Goal: Use online tool/utility: Utilize a website feature to perform a specific function

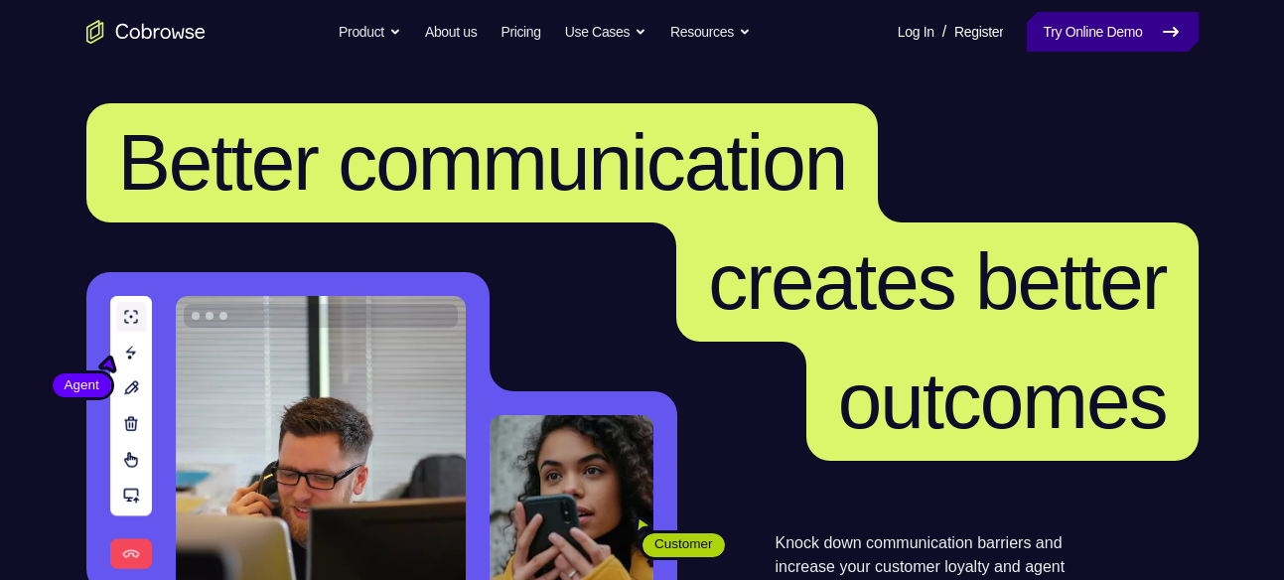
click at [1139, 26] on link "Try Online Demo" at bounding box center [1112, 32] width 171 height 40
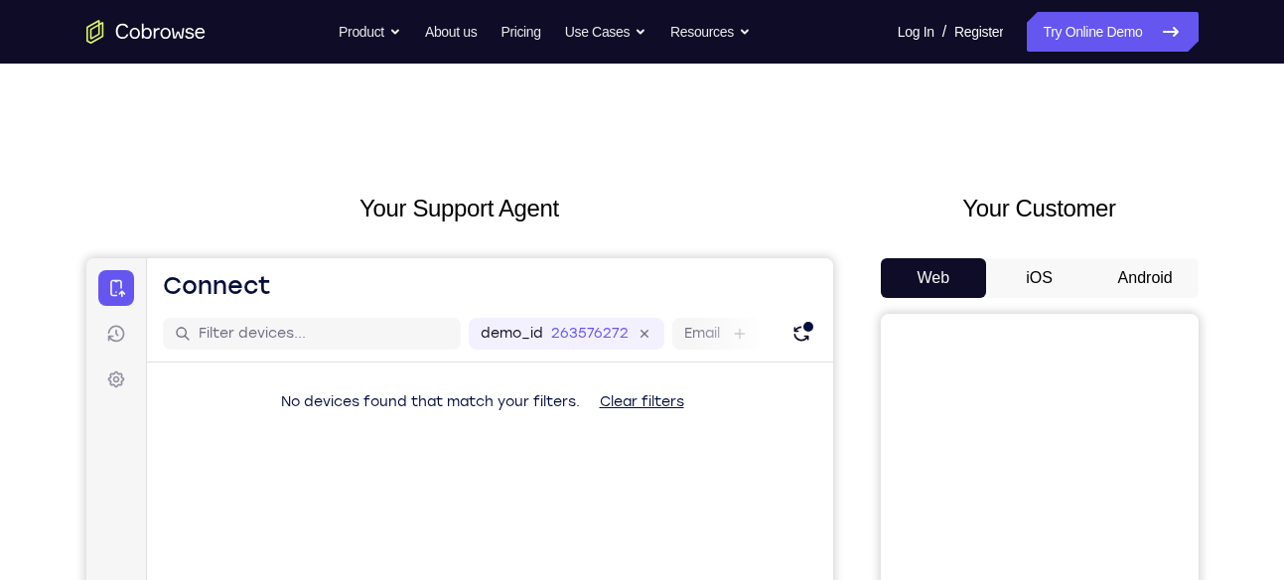
click at [1144, 264] on button "Android" at bounding box center [1145, 278] width 106 height 40
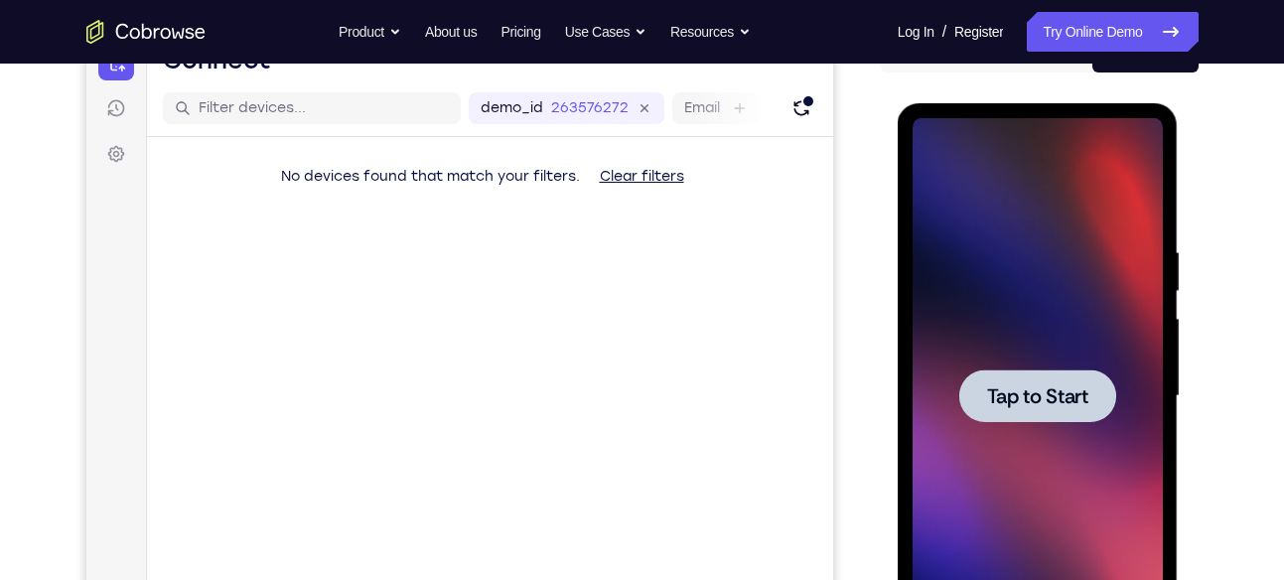
click at [1083, 387] on span "Tap to Start" at bounding box center [1037, 396] width 101 height 20
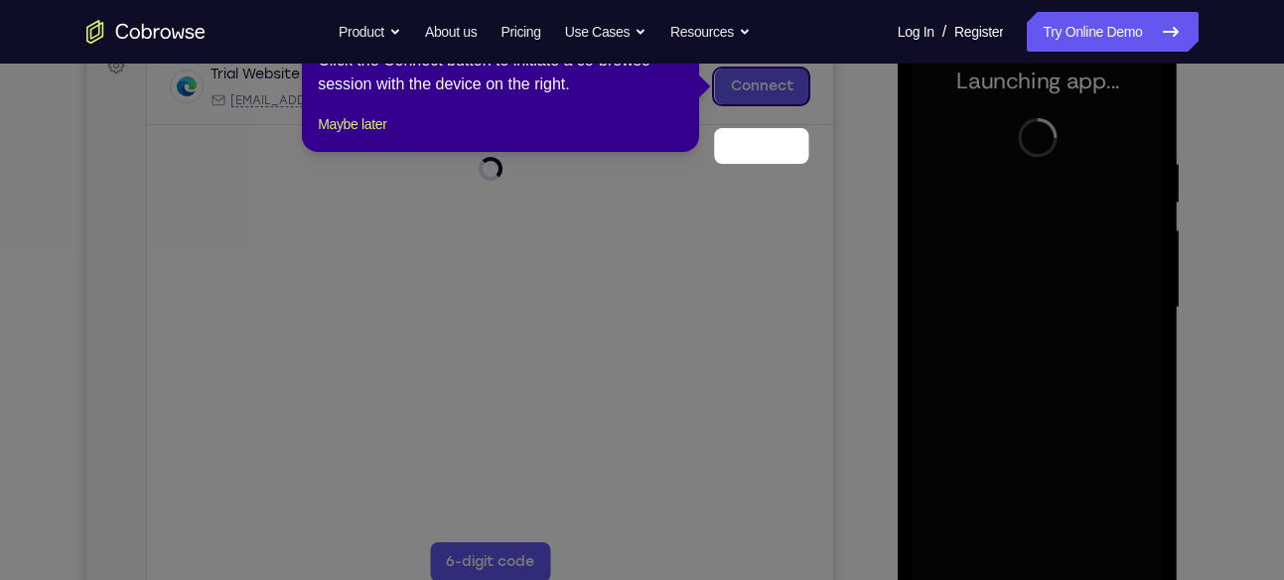
scroll to position [232, 0]
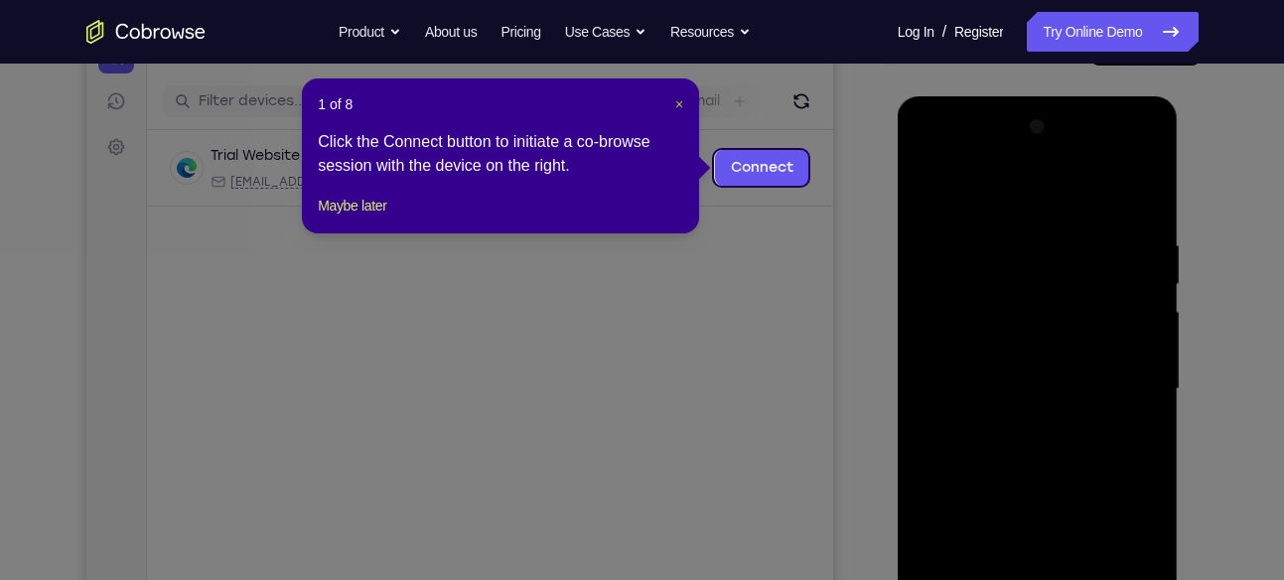
click at [681, 109] on span "×" at bounding box center [679, 104] width 8 height 16
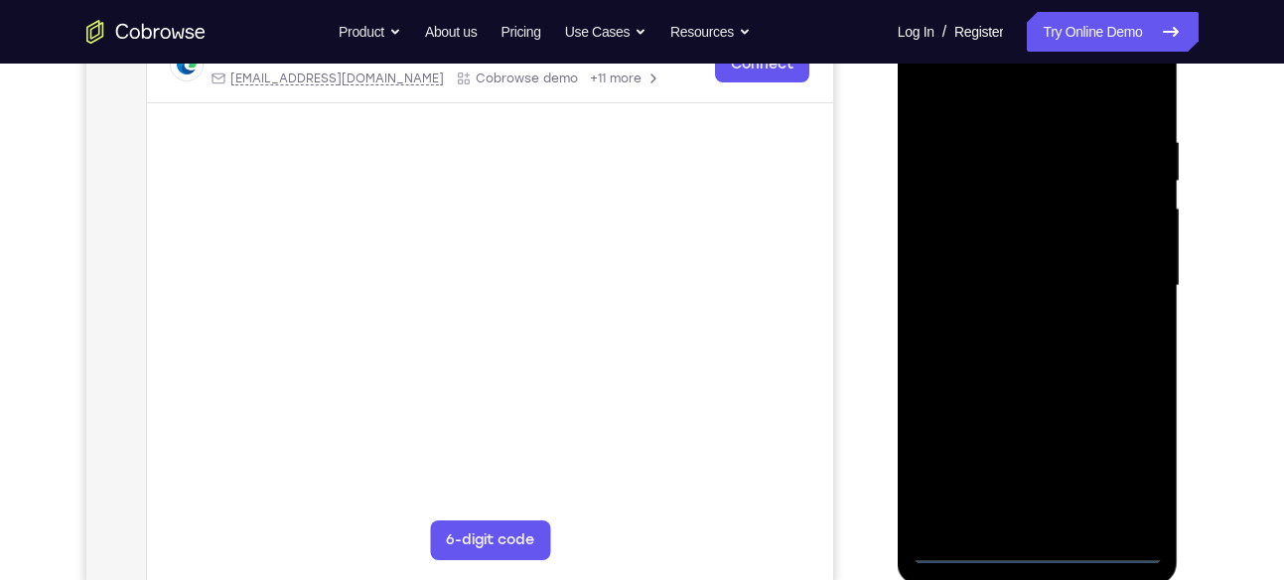
scroll to position [339, 0]
click at [1041, 540] on div at bounding box center [1038, 283] width 250 height 556
click at [1109, 464] on div at bounding box center [1038, 283] width 250 height 556
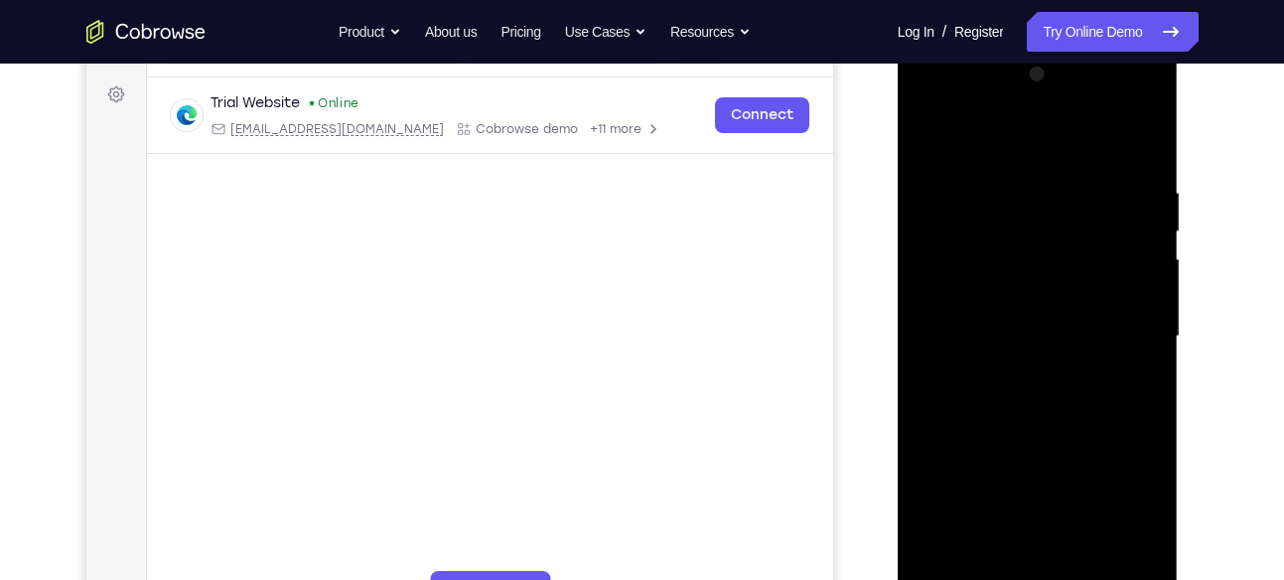
scroll to position [284, 0]
click at [942, 108] on div at bounding box center [1038, 338] width 250 height 556
click at [1119, 331] on div at bounding box center [1038, 338] width 250 height 556
click at [1023, 368] on div at bounding box center [1038, 338] width 250 height 556
click at [1033, 319] on div at bounding box center [1038, 338] width 250 height 556
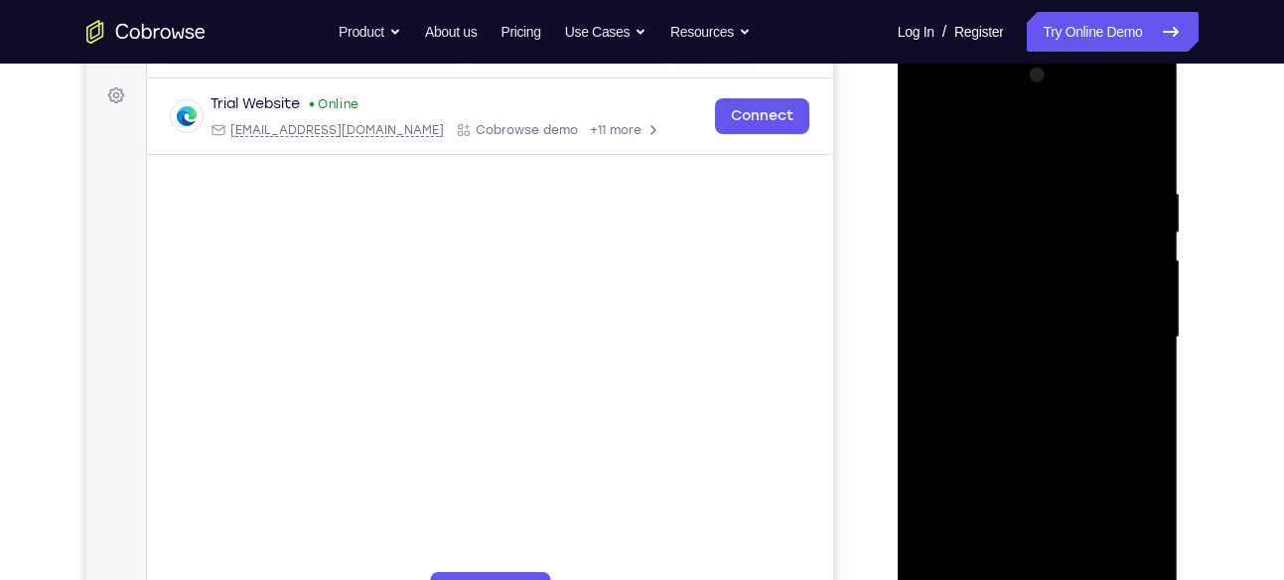
click at [1034, 493] on div at bounding box center [1038, 338] width 250 height 556
click at [983, 291] on div at bounding box center [1038, 338] width 250 height 556
click at [999, 330] on div at bounding box center [1038, 338] width 250 height 556
click at [1150, 163] on div at bounding box center [1038, 338] width 250 height 556
click at [1135, 167] on div at bounding box center [1038, 338] width 250 height 556
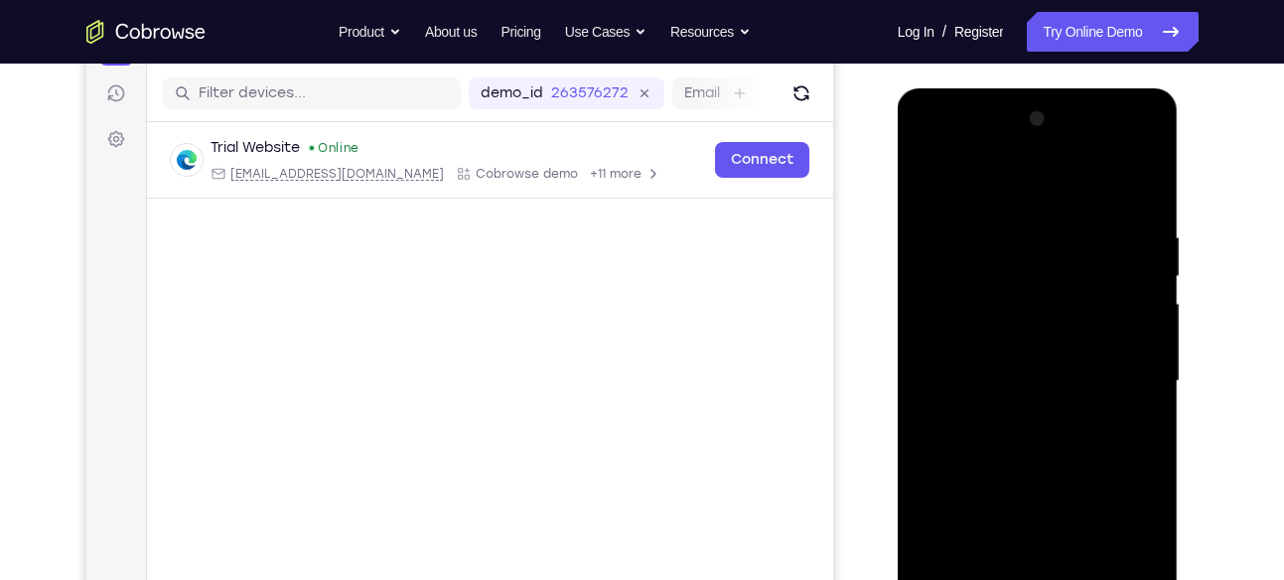
scroll to position [239, 0]
click at [1009, 239] on div at bounding box center [1038, 382] width 250 height 556
click at [1123, 340] on div at bounding box center [1038, 382] width 250 height 556
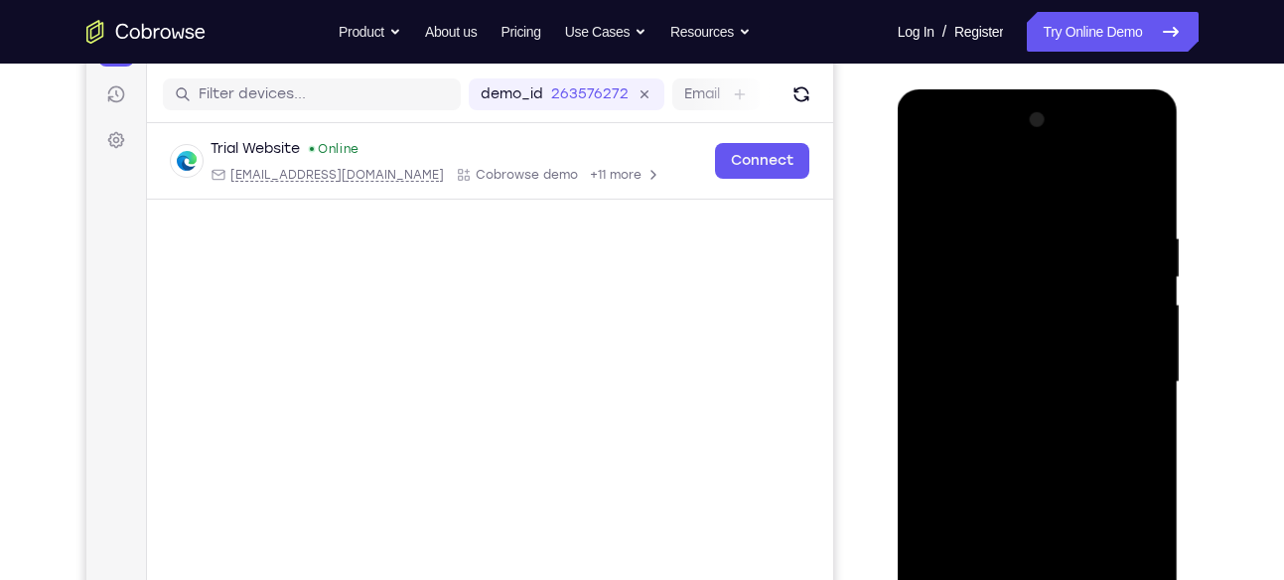
click at [1123, 340] on div at bounding box center [1038, 382] width 250 height 556
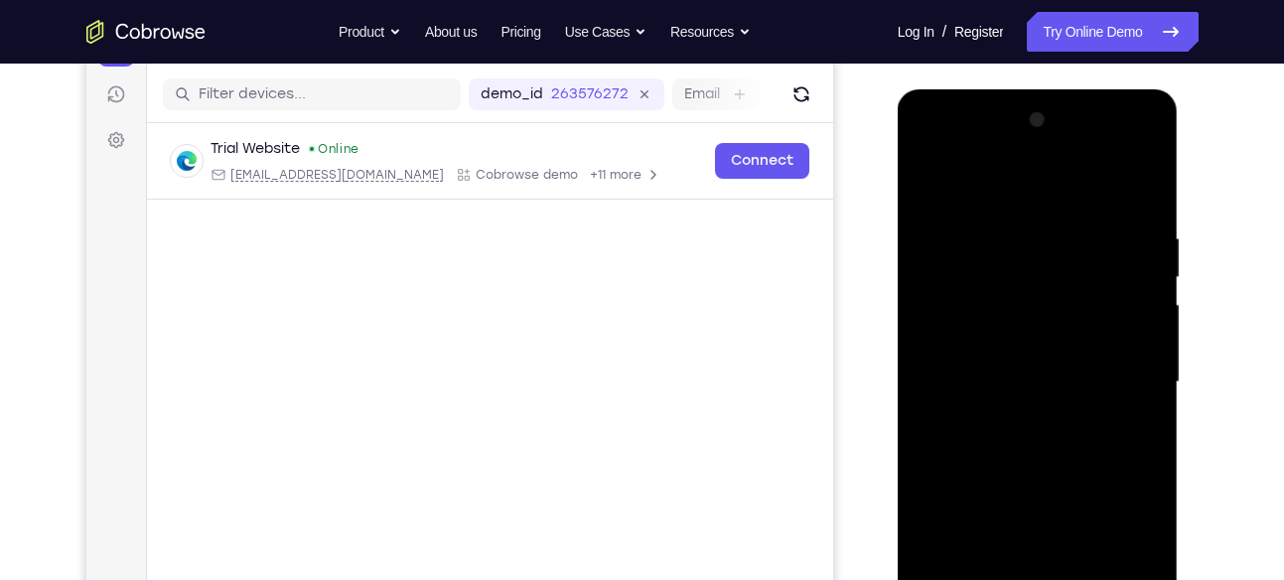
click at [1123, 340] on div at bounding box center [1038, 382] width 250 height 556
click at [1147, 184] on div at bounding box center [1038, 382] width 250 height 556
drag, startPoint x: 1073, startPoint y: 219, endPoint x: 1090, endPoint y: 515, distance: 296.4
click at [1090, 515] on div at bounding box center [1038, 382] width 250 height 556
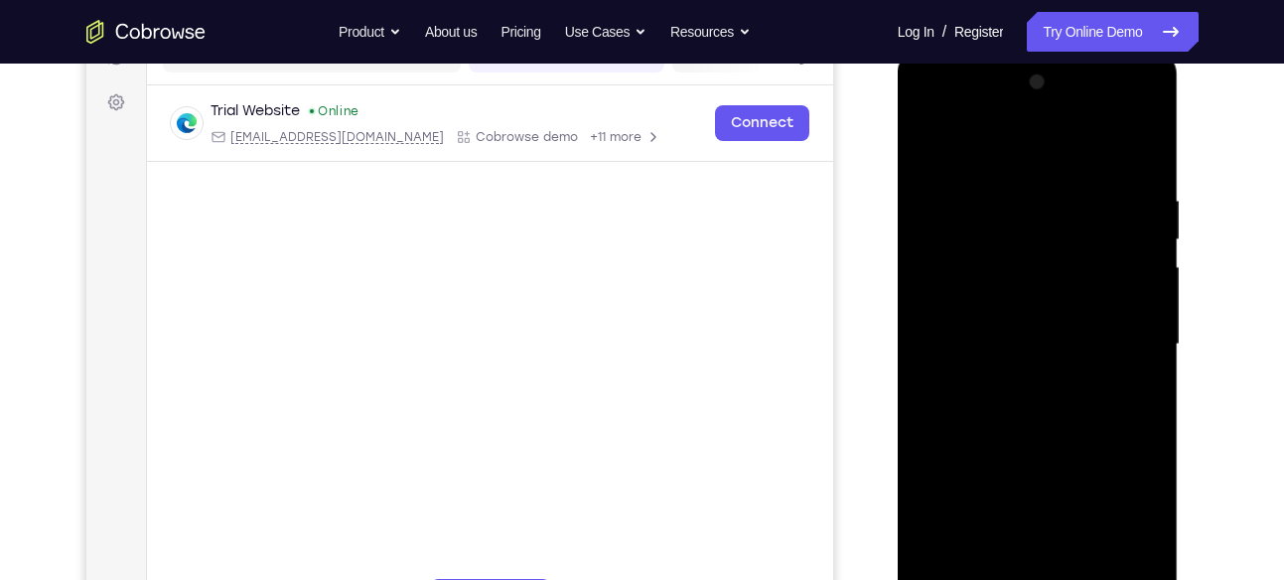
scroll to position [276, 0]
click at [1014, 202] on div at bounding box center [1038, 346] width 250 height 556
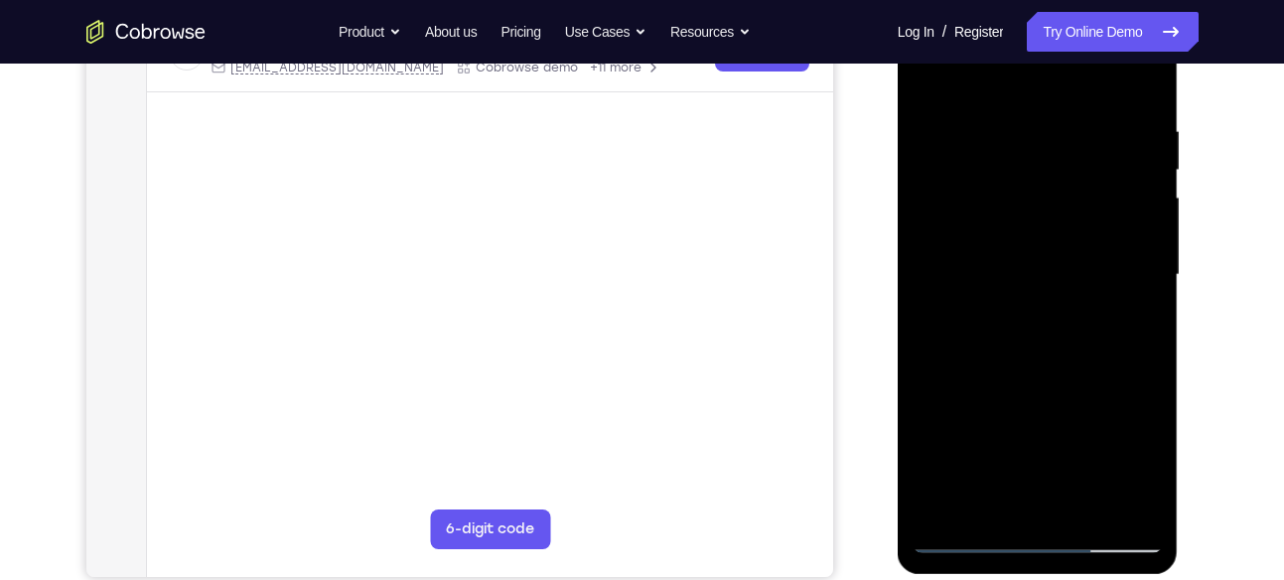
click at [1123, 286] on div at bounding box center [1038, 275] width 250 height 556
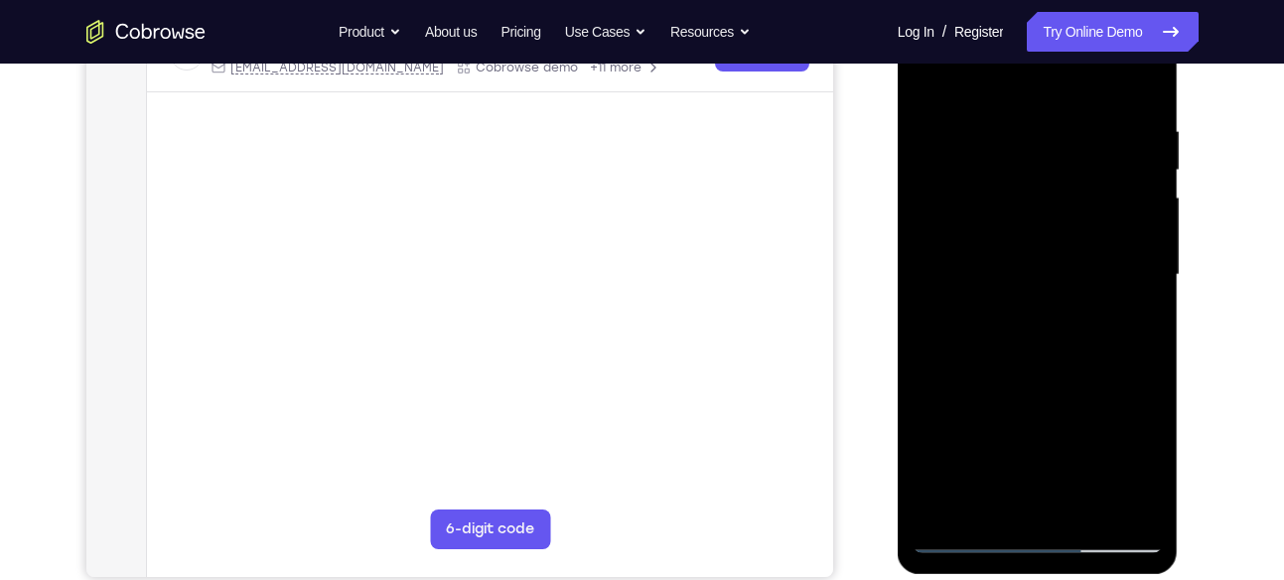
click at [1142, 89] on div at bounding box center [1038, 275] width 250 height 556
drag, startPoint x: 1131, startPoint y: 119, endPoint x: 932, endPoint y: 118, distance: 199.6
click at [932, 118] on div at bounding box center [1038, 275] width 250 height 556
click at [994, 138] on div at bounding box center [1038, 275] width 250 height 556
click at [1100, 211] on div at bounding box center [1038, 275] width 250 height 556
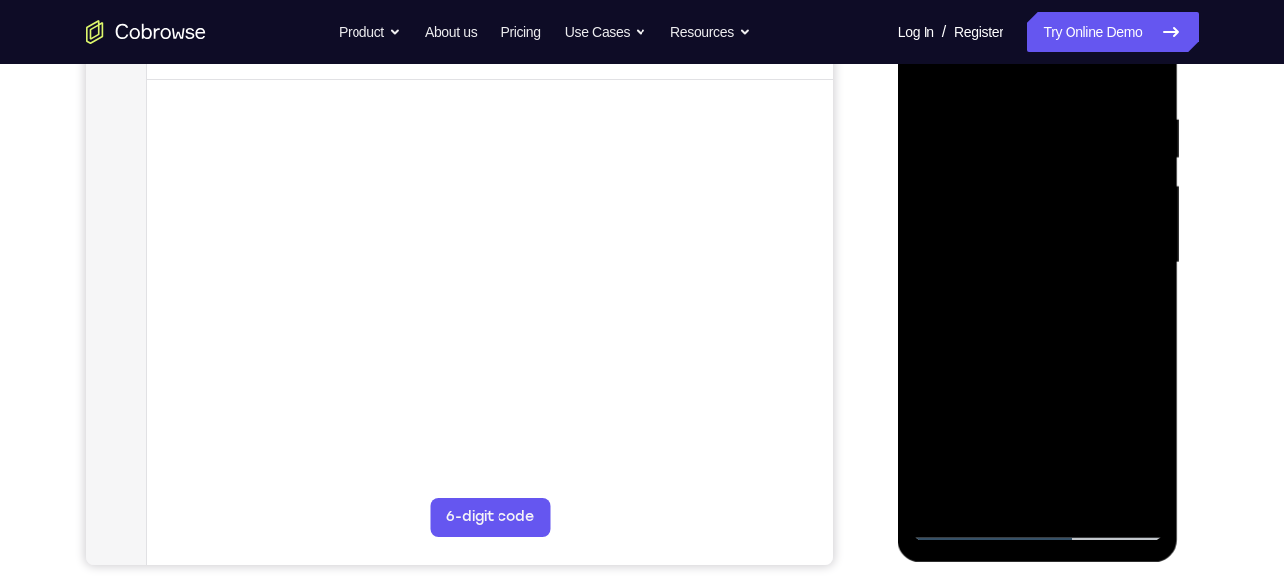
scroll to position [358, 0]
click at [1136, 268] on div at bounding box center [1038, 264] width 250 height 556
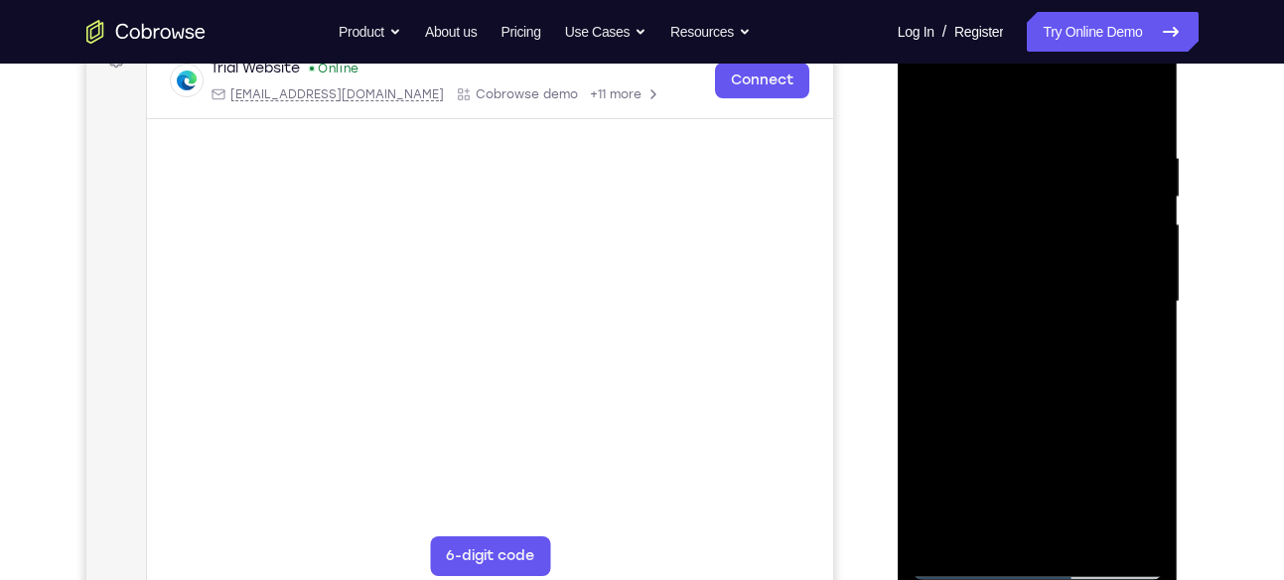
scroll to position [326, 0]
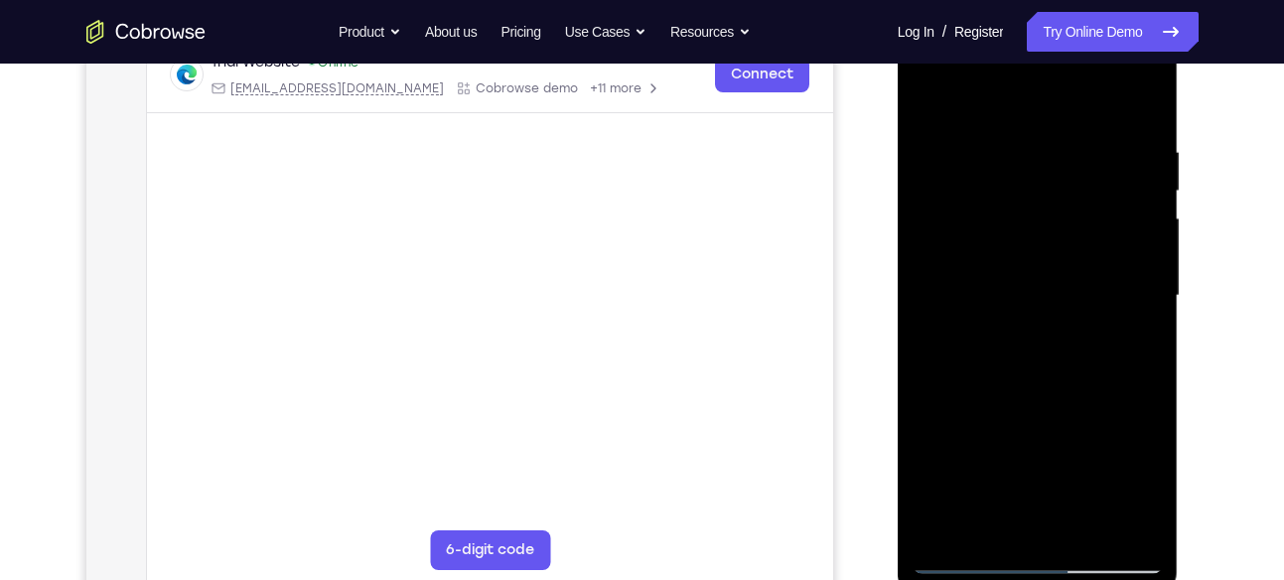
click at [1139, 271] on div at bounding box center [1038, 296] width 250 height 556
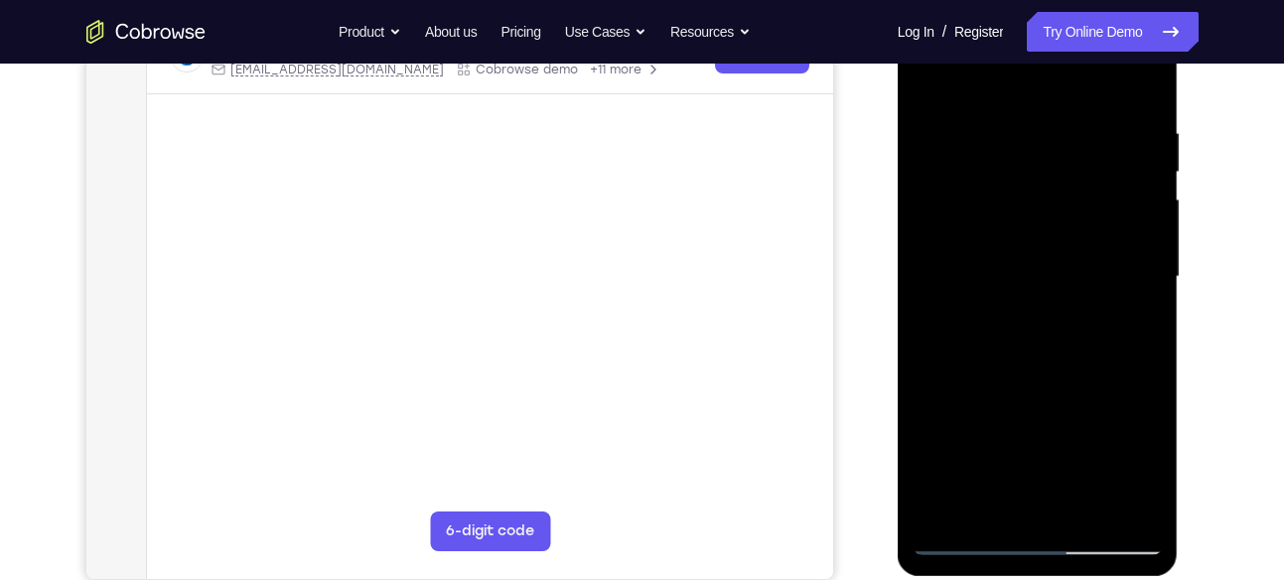
scroll to position [346, 0]
click at [1152, 256] on div at bounding box center [1038, 276] width 250 height 556
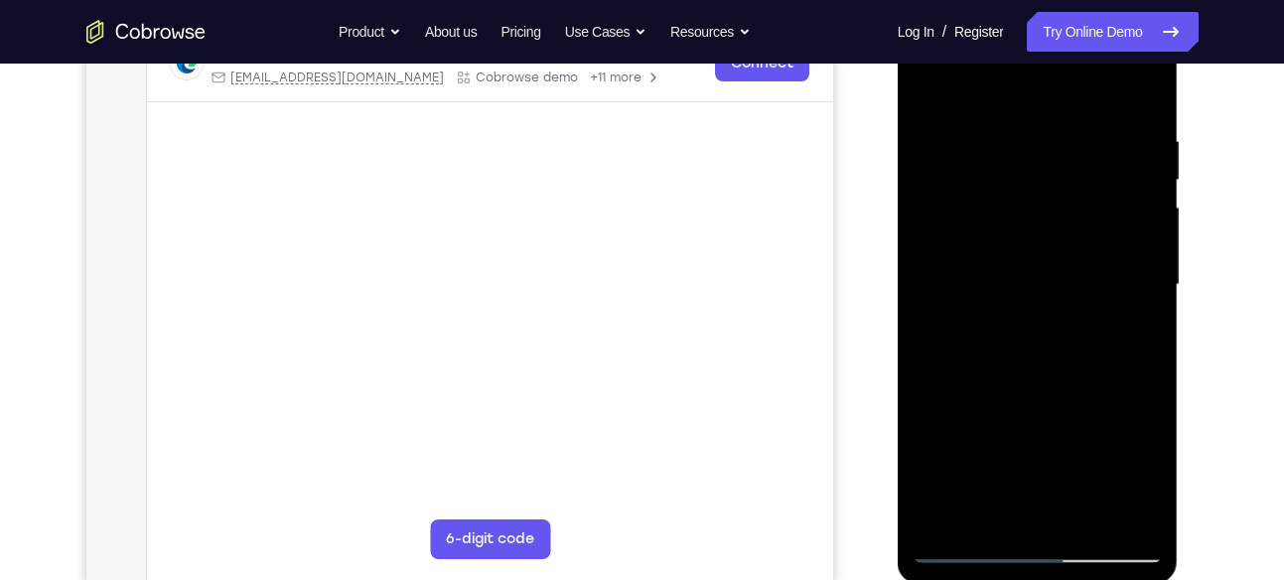
scroll to position [336, 0]
click at [1132, 251] on div at bounding box center [1038, 286] width 250 height 556
click at [1134, 217] on div at bounding box center [1038, 286] width 250 height 556
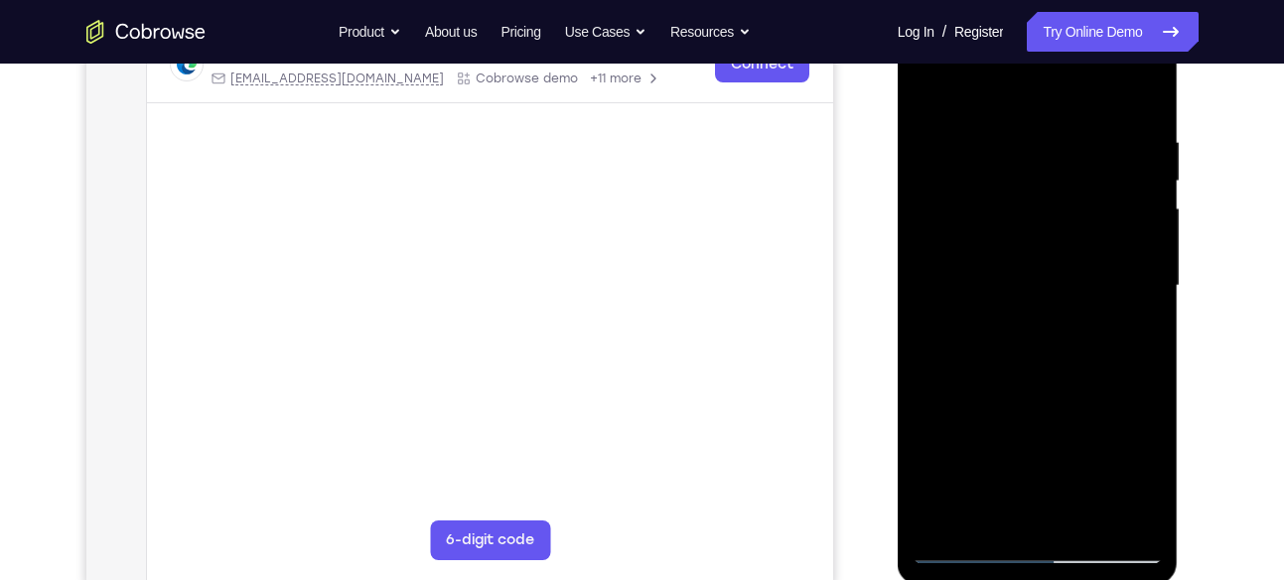
drag, startPoint x: 950, startPoint y: 228, endPoint x: 940, endPoint y: 225, distance: 11.3
click at [940, 225] on div at bounding box center [1038, 286] width 250 height 556
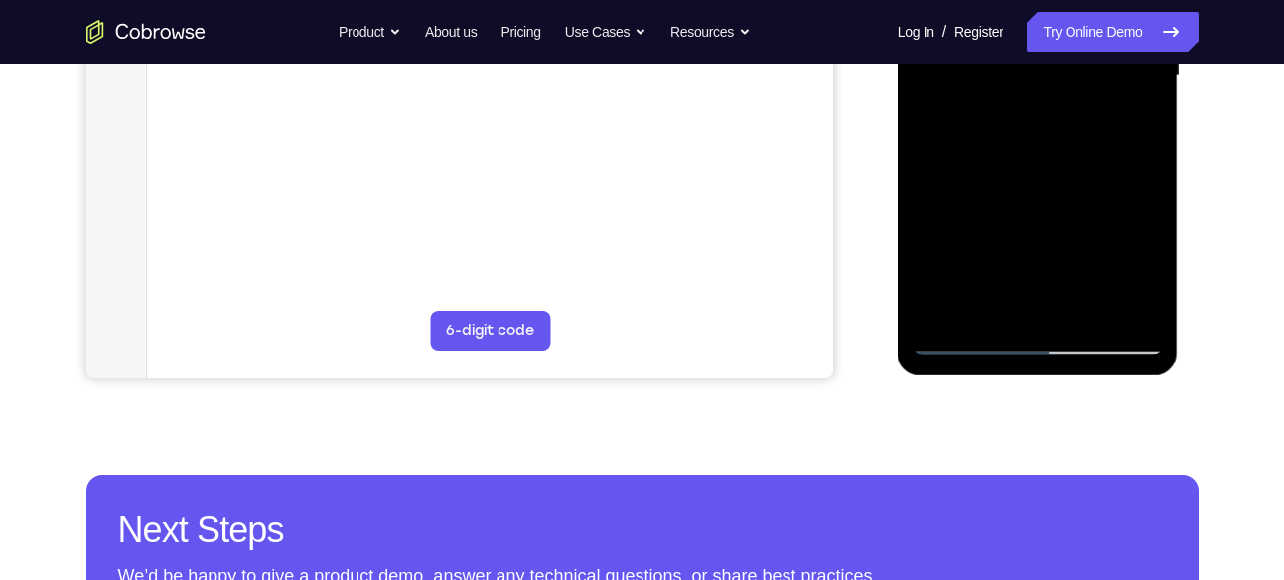
scroll to position [600, 0]
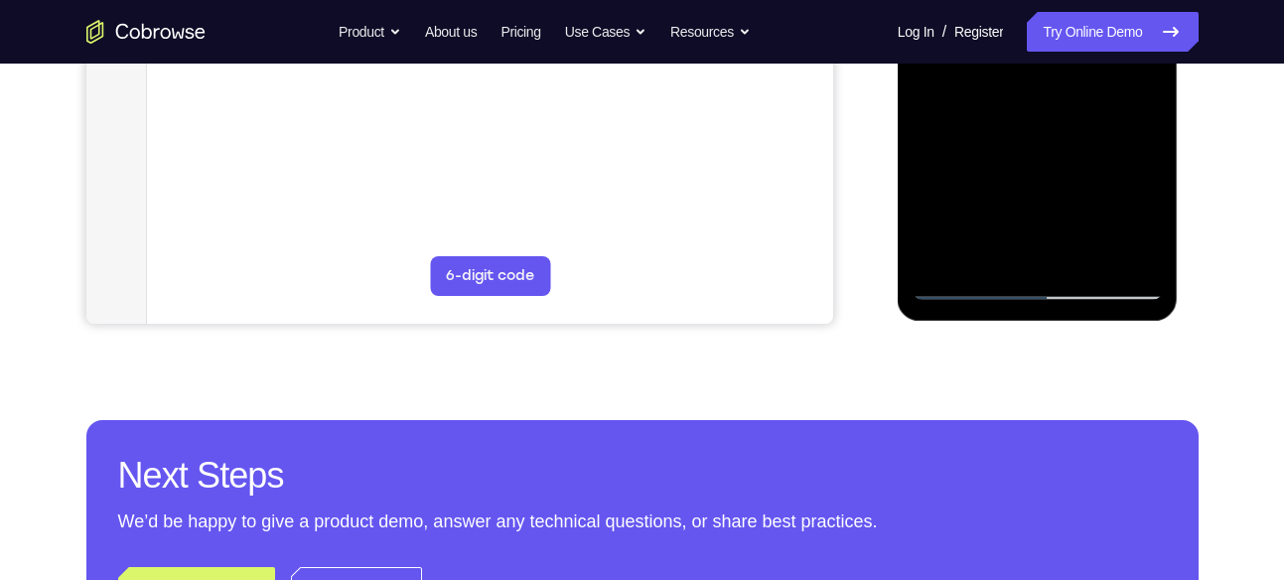
click at [1138, 248] on div at bounding box center [1038, 22] width 250 height 556
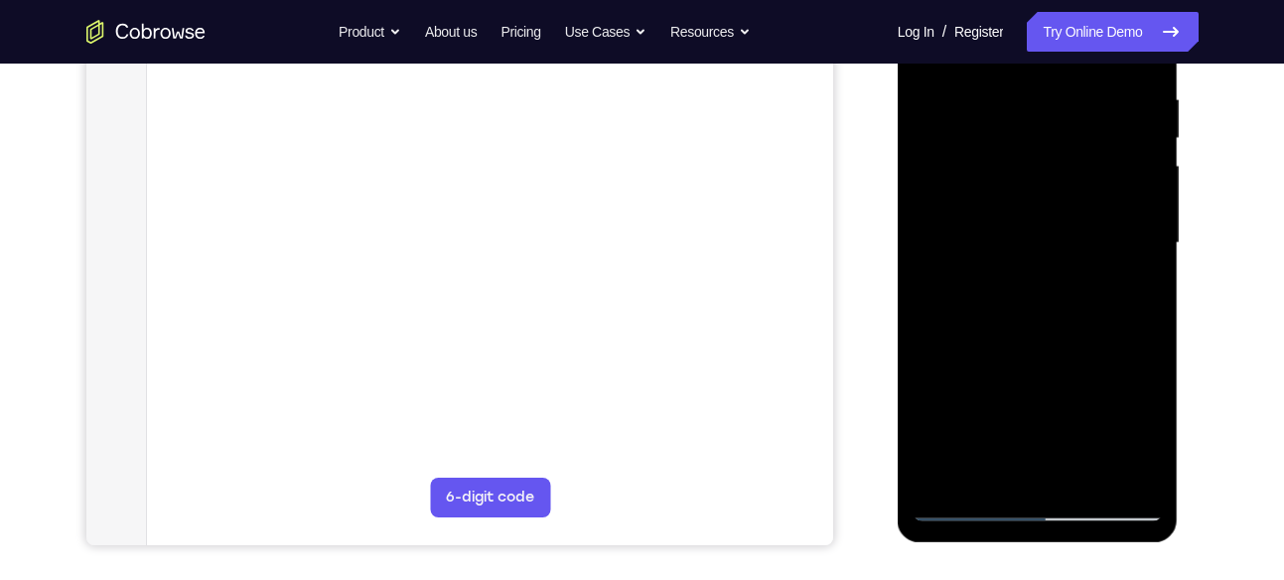
scroll to position [377, 0]
click at [1135, 207] on div at bounding box center [1038, 244] width 250 height 556
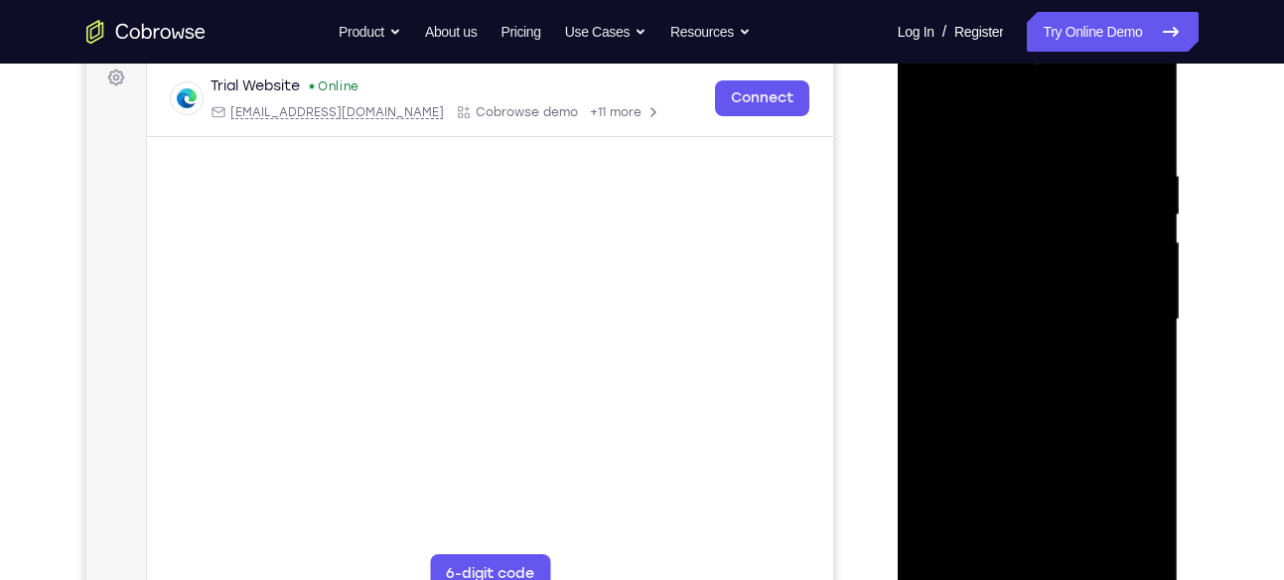
scroll to position [301, 0]
click at [1140, 132] on div at bounding box center [1038, 321] width 250 height 556
drag, startPoint x: 1035, startPoint y: 192, endPoint x: 1031, endPoint y: 395, distance: 203.6
click at [1031, 395] on div at bounding box center [1038, 321] width 250 height 556
click at [1147, 114] on div at bounding box center [1038, 321] width 250 height 556
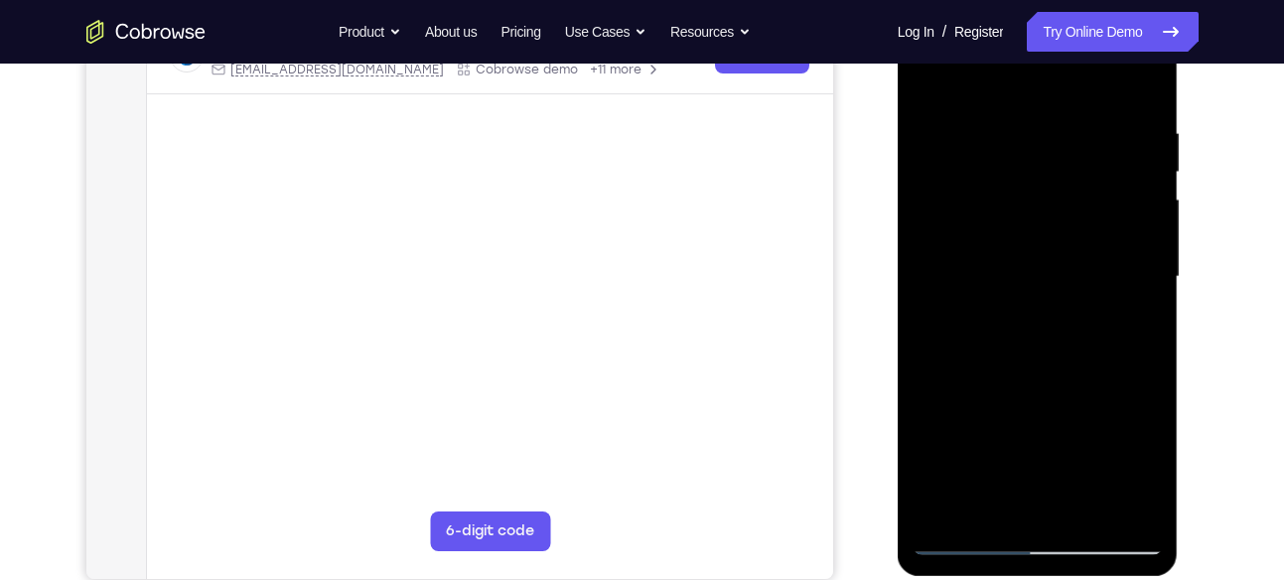
scroll to position [343, 0]
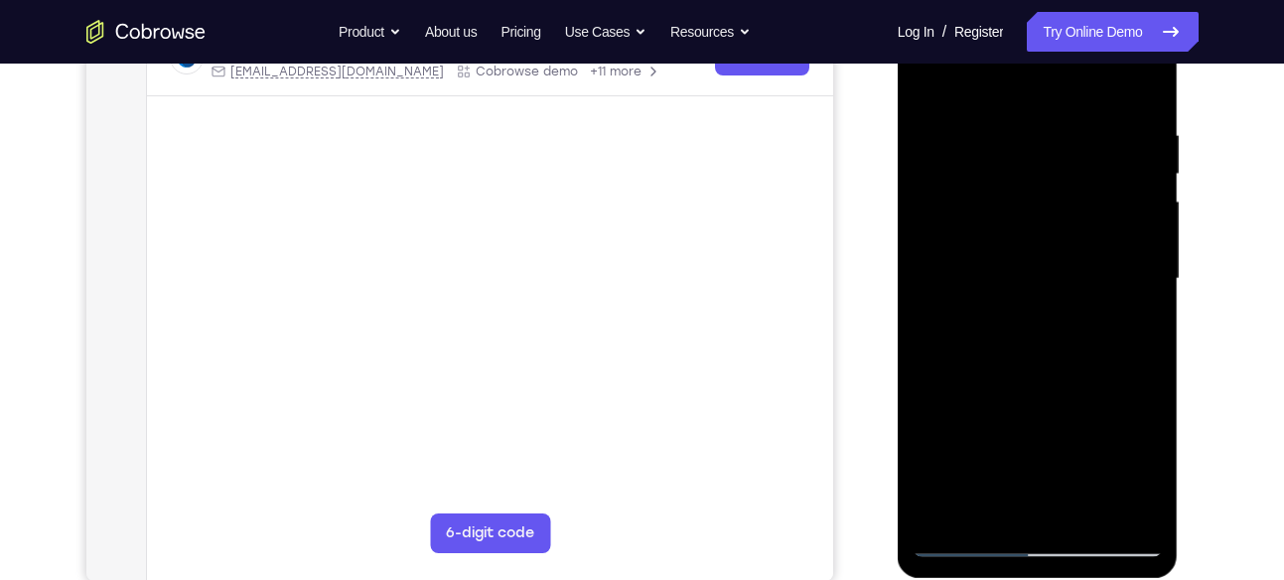
click at [925, 76] on div at bounding box center [1038, 279] width 250 height 556
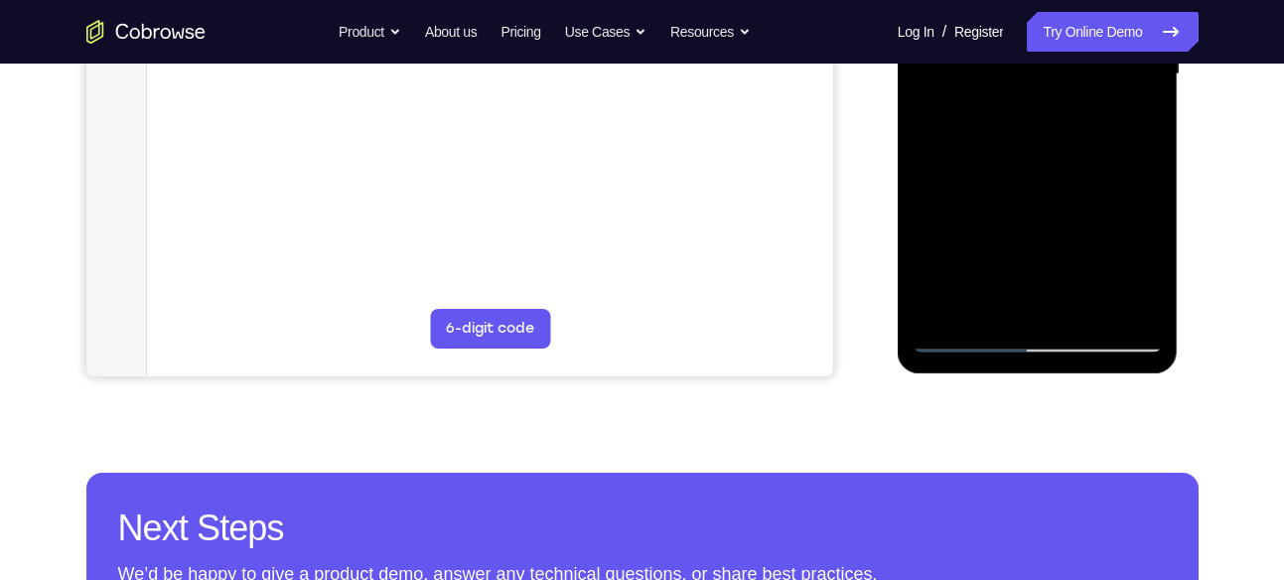
scroll to position [591, 0]
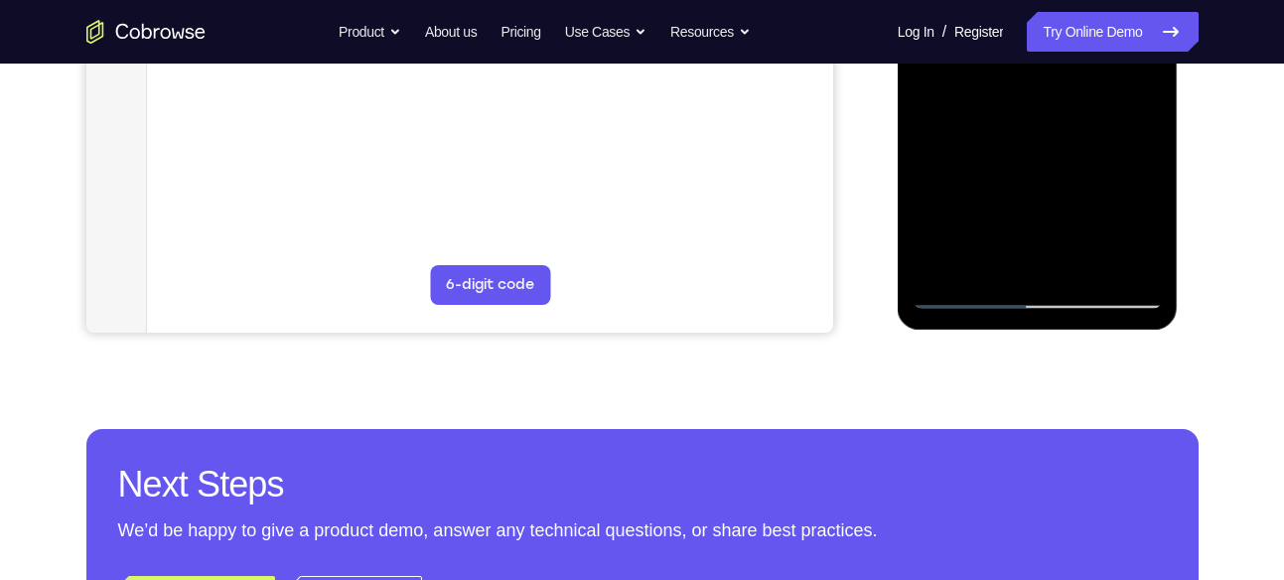
click at [1132, 267] on div at bounding box center [1038, 31] width 250 height 556
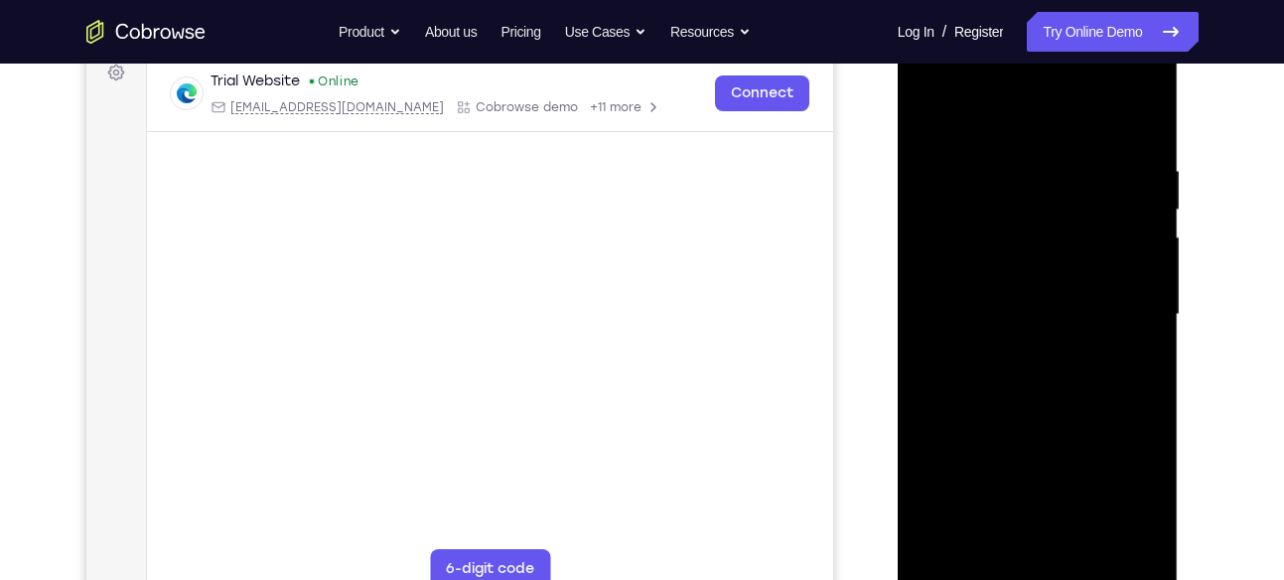
scroll to position [306, 0]
click at [1118, 86] on div at bounding box center [1038, 316] width 250 height 556
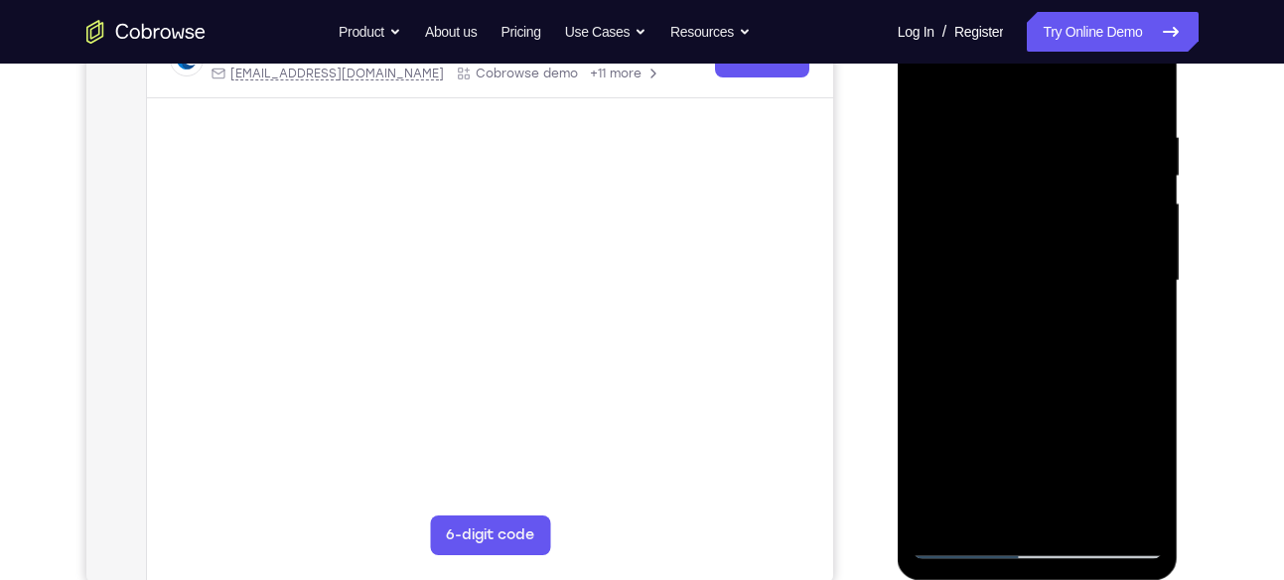
scroll to position [340, 0]
click at [977, 89] on div at bounding box center [1038, 282] width 250 height 556
click at [951, 228] on div at bounding box center [1038, 282] width 250 height 556
click at [959, 281] on div at bounding box center [1038, 282] width 250 height 556
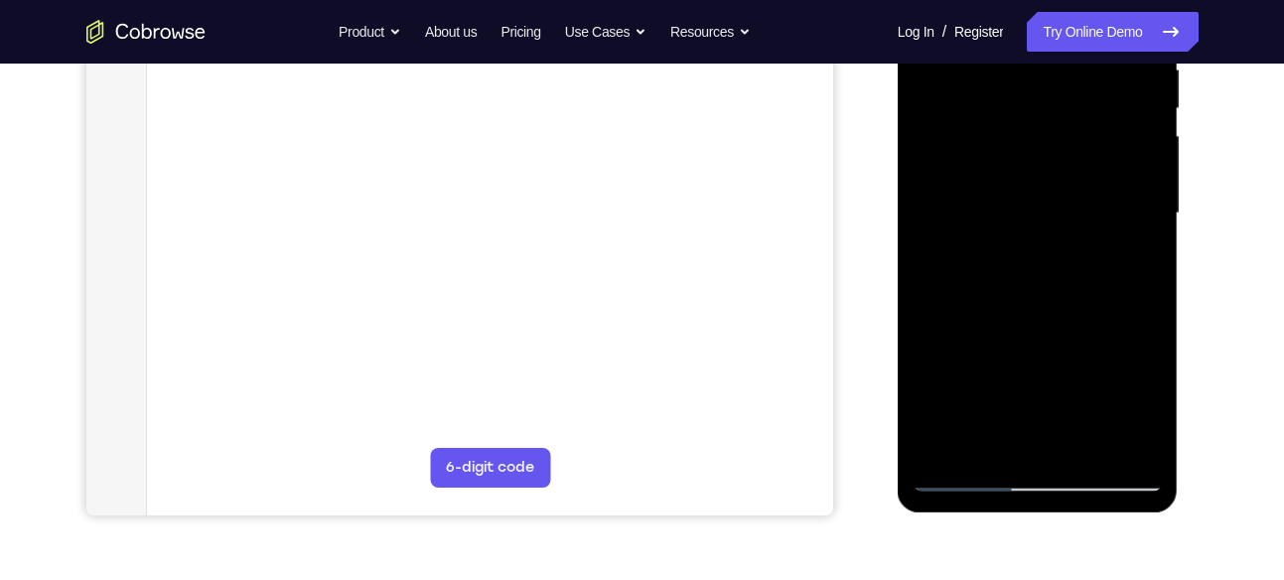
scroll to position [422, 0]
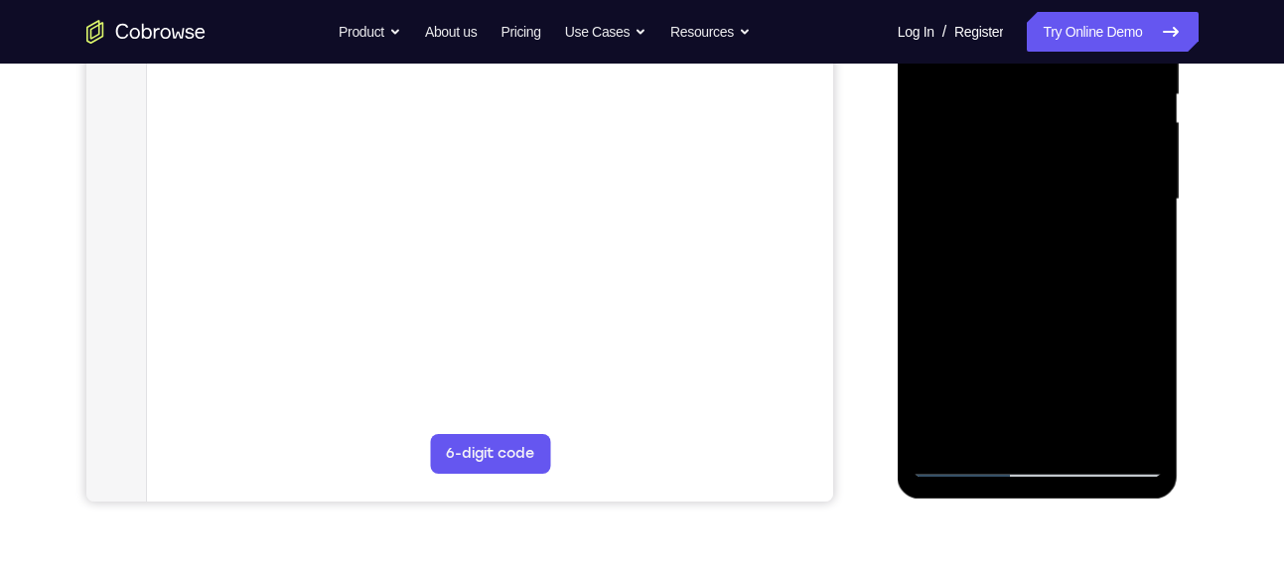
click at [1031, 350] on div at bounding box center [1038, 200] width 250 height 556
click at [1147, 383] on div at bounding box center [1038, 200] width 250 height 556
click at [1036, 363] on div at bounding box center [1038, 200] width 250 height 556
click at [1014, 177] on div at bounding box center [1038, 200] width 250 height 556
click at [1037, 360] on div at bounding box center [1038, 200] width 250 height 556
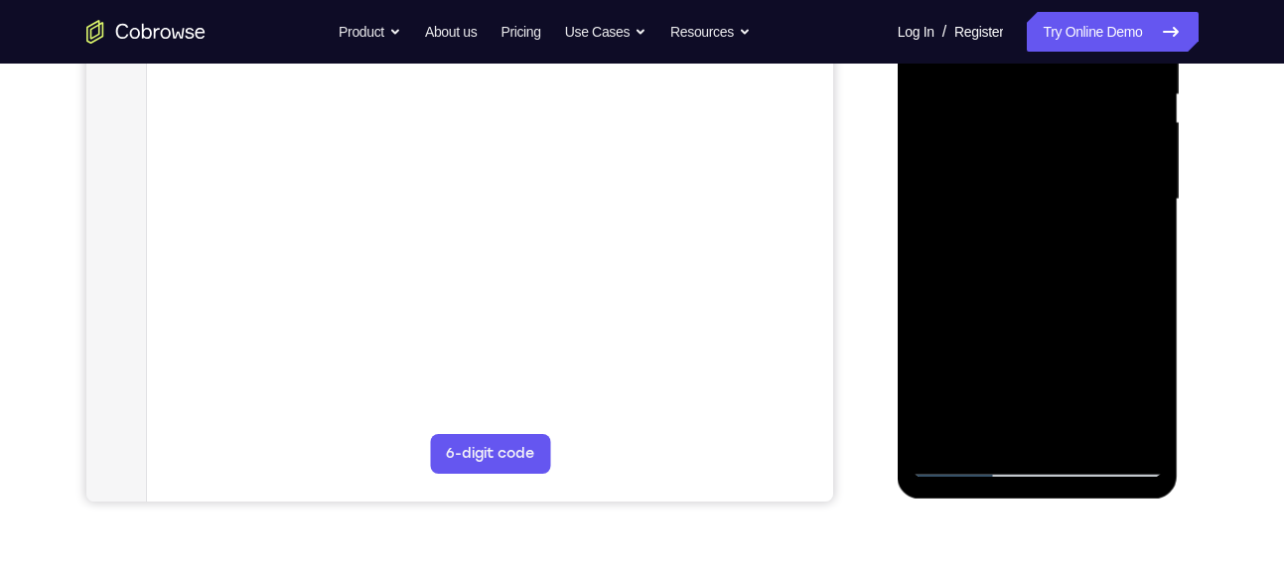
click at [1037, 360] on div at bounding box center [1038, 200] width 250 height 556
click at [1042, 225] on div at bounding box center [1038, 200] width 250 height 556
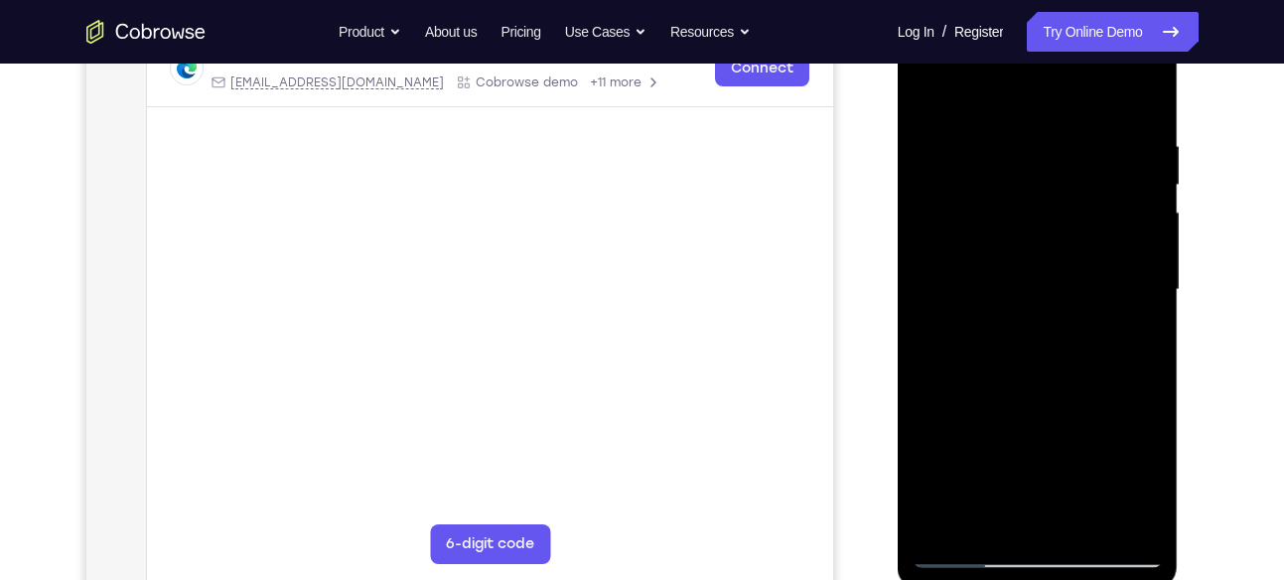
scroll to position [335, 0]
click at [1129, 86] on div at bounding box center [1038, 287] width 250 height 556
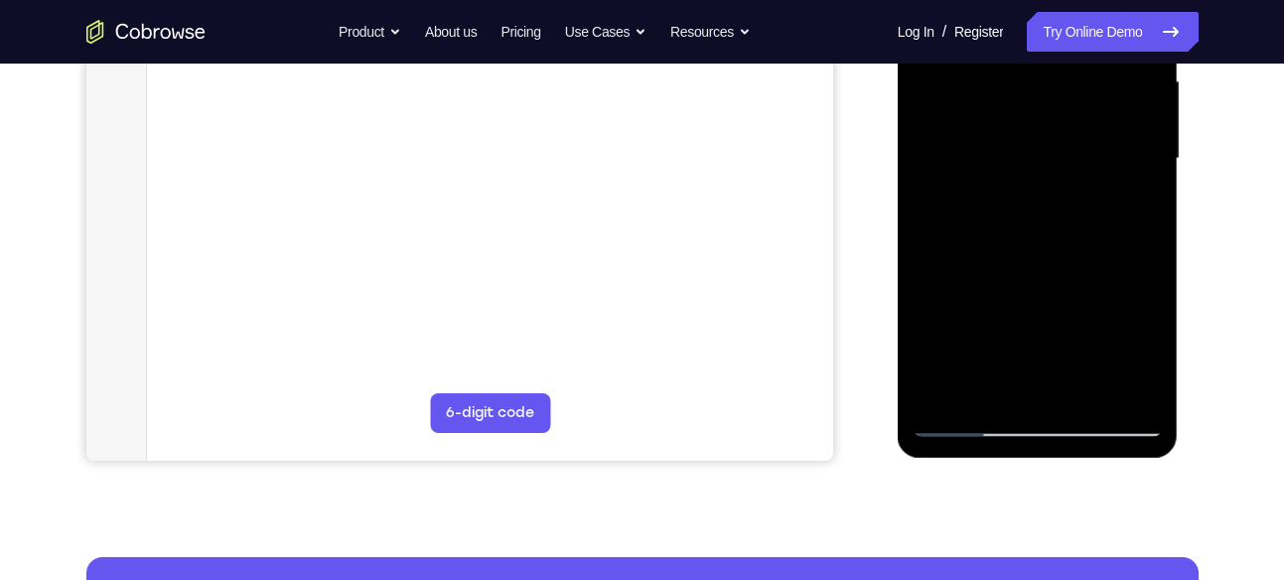
scroll to position [465, 0]
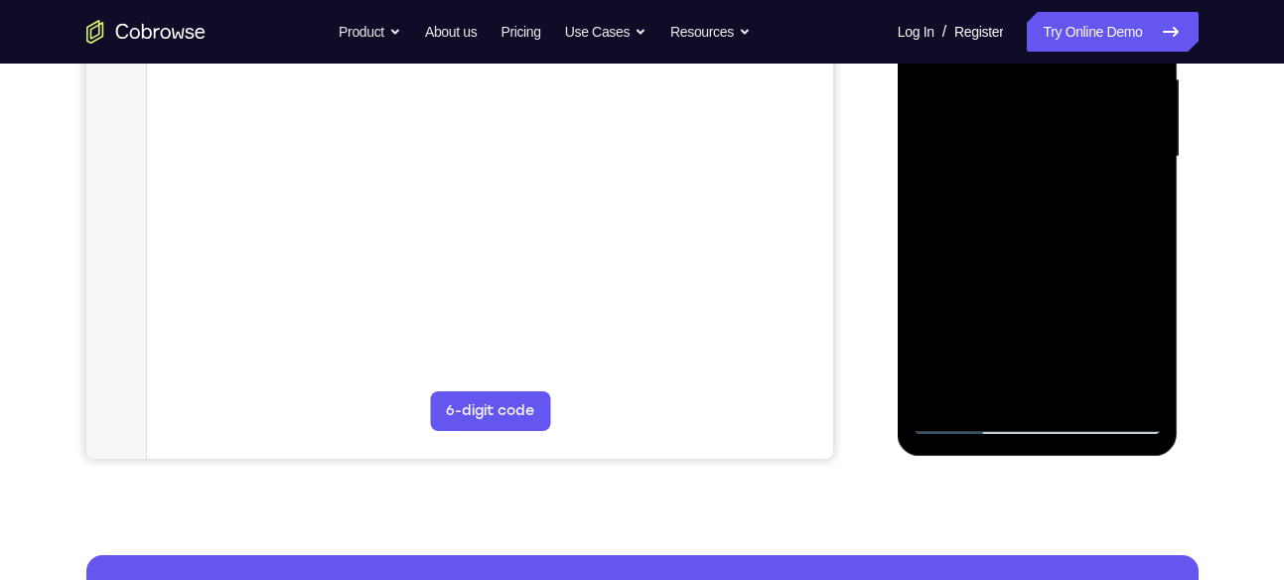
click at [1049, 390] on div at bounding box center [1038, 157] width 250 height 556
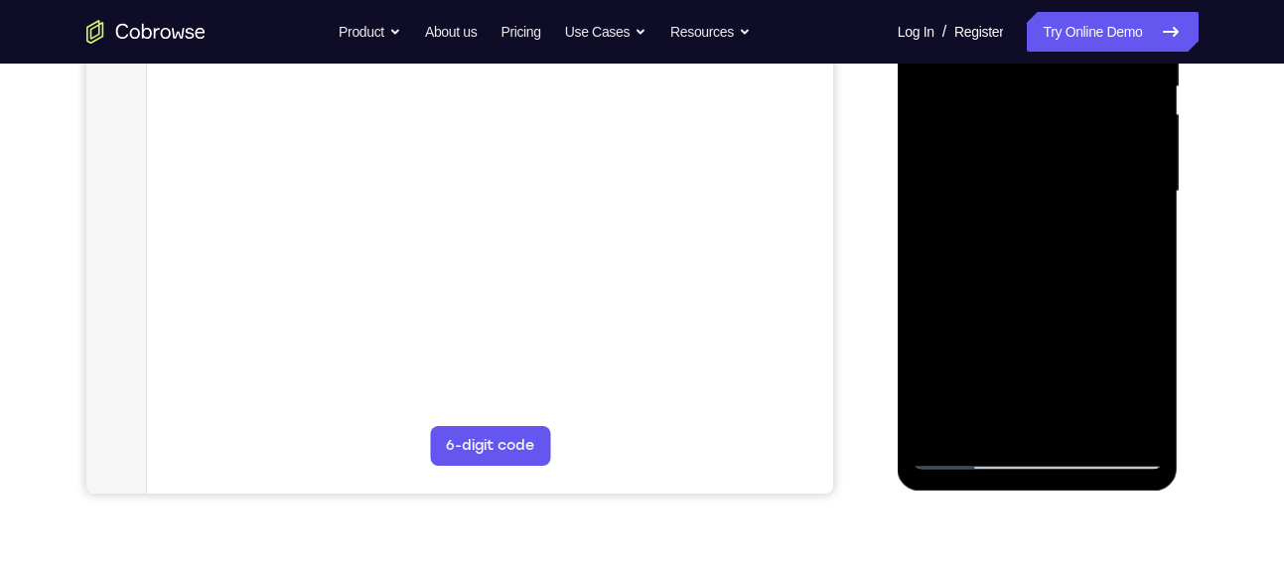
scroll to position [435, 0]
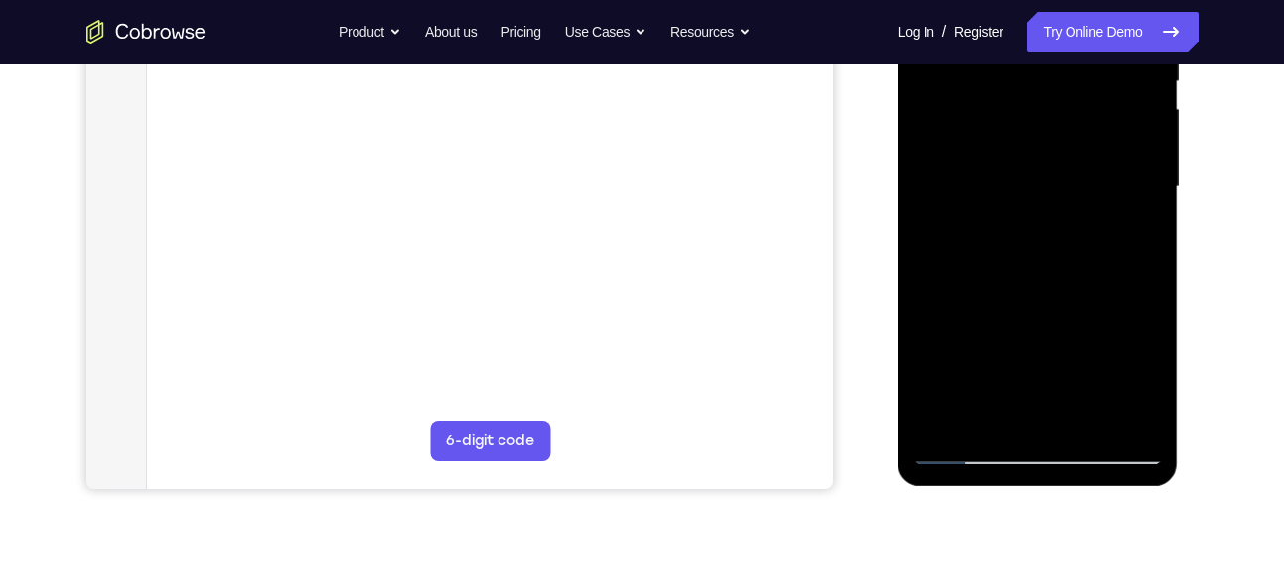
drag, startPoint x: 1043, startPoint y: 339, endPoint x: 1032, endPoint y: 254, distance: 85.1
click at [1032, 254] on div at bounding box center [1038, 187] width 250 height 556
drag, startPoint x: 1060, startPoint y: 322, endPoint x: 1050, endPoint y: 212, distance: 110.7
click at [1050, 212] on div at bounding box center [1038, 187] width 250 height 556
drag, startPoint x: 1077, startPoint y: 270, endPoint x: 1076, endPoint y: 189, distance: 81.4
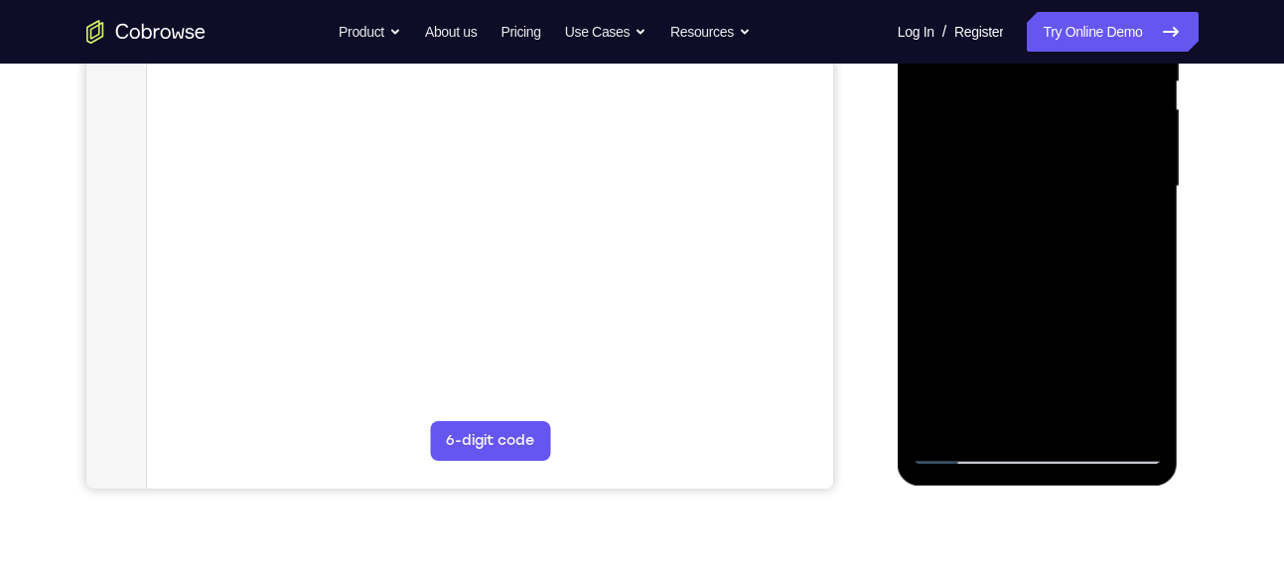
click at [1076, 189] on div at bounding box center [1038, 187] width 250 height 556
drag, startPoint x: 1053, startPoint y: 183, endPoint x: 1040, endPoint y: 287, distance: 105.1
click at [1040, 287] on div at bounding box center [1038, 187] width 250 height 556
drag, startPoint x: 1040, startPoint y: 287, endPoint x: 1025, endPoint y: 144, distance: 143.8
drag, startPoint x: 127, startPoint y: 250, endPoint x: 1237, endPoint y: 43, distance: 1128.6
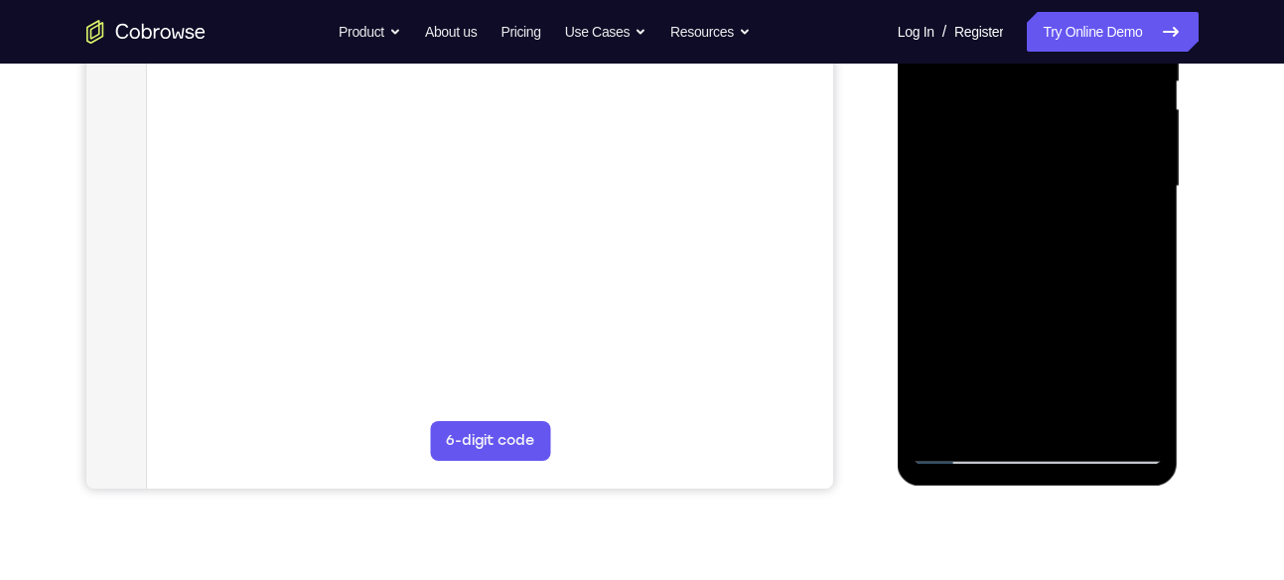
click at [1237, 43] on div "Go back Powerful, Flexible and Trustworthy. Avoid all extra friction for both A…" at bounding box center [642, 32] width 1271 height 40
drag, startPoint x: 1076, startPoint y: 237, endPoint x: 1079, endPoint y: 152, distance: 85.5
click at [1079, 152] on div at bounding box center [1038, 187] width 250 height 556
drag, startPoint x: 1054, startPoint y: 297, endPoint x: 1047, endPoint y: 193, distance: 104.5
drag, startPoint x: 149, startPoint y: 299, endPoint x: 1195, endPoint y: 269, distance: 1046.2
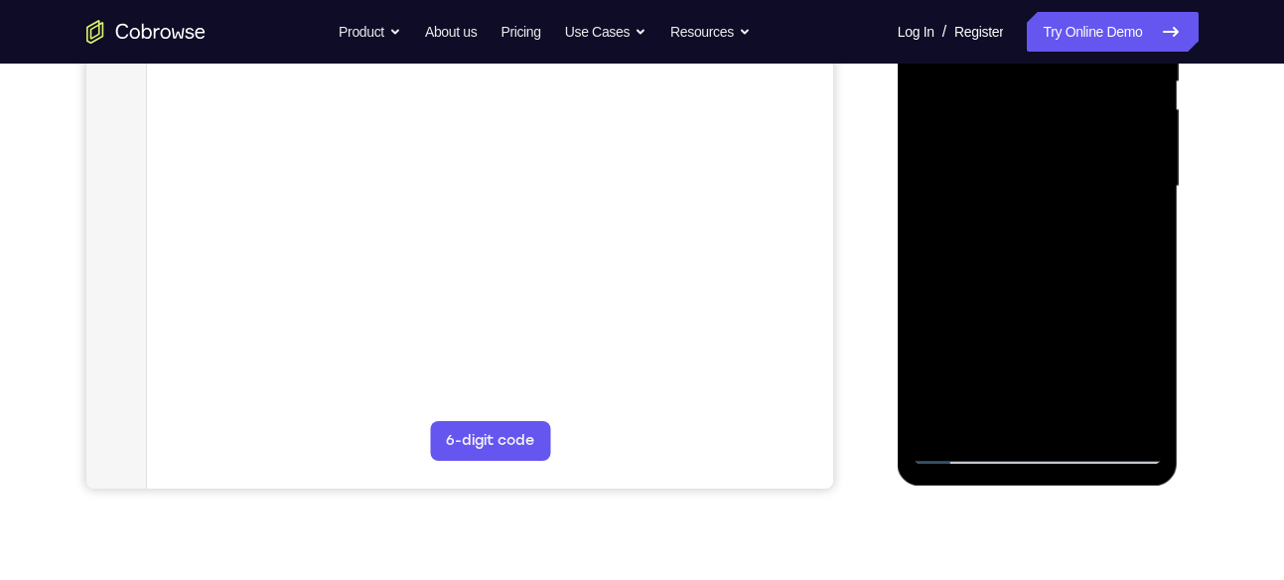
click at [1195, 269] on div at bounding box center [1040, 184] width 318 height 611
drag, startPoint x: 1122, startPoint y: 272, endPoint x: 958, endPoint y: 263, distance: 164.1
click at [958, 263] on div at bounding box center [1038, 187] width 250 height 556
drag, startPoint x: 1095, startPoint y: 246, endPoint x: 965, endPoint y: 230, distance: 131.1
click at [965, 230] on div at bounding box center [1038, 187] width 250 height 556
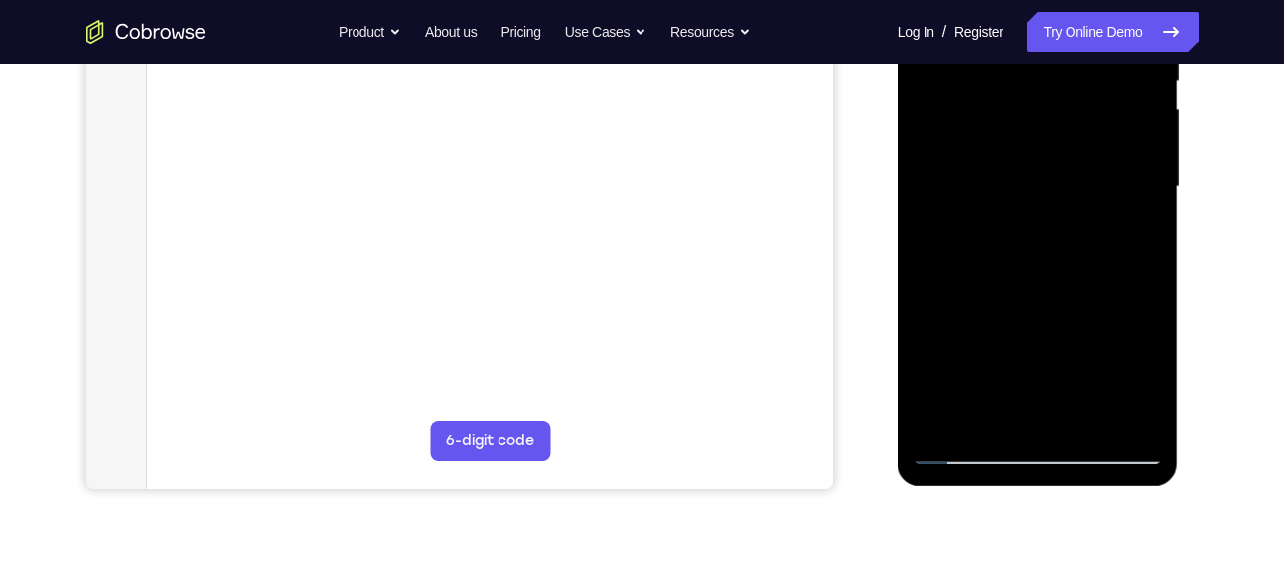
drag, startPoint x: 1093, startPoint y: 238, endPoint x: 979, endPoint y: 239, distance: 114.2
click at [979, 239] on div at bounding box center [1038, 187] width 250 height 556
drag, startPoint x: 1096, startPoint y: 248, endPoint x: 979, endPoint y: 248, distance: 117.2
click at [979, 248] on div at bounding box center [1038, 187] width 250 height 556
drag, startPoint x: 1115, startPoint y: 251, endPoint x: 986, endPoint y: 251, distance: 129.1
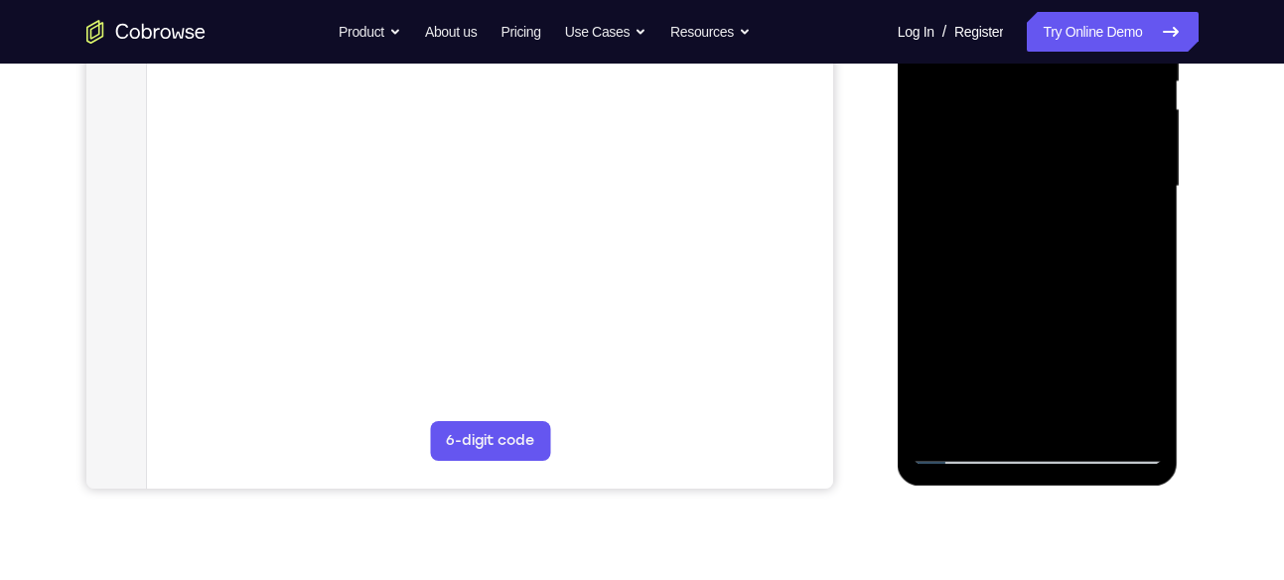
click at [986, 251] on div at bounding box center [1038, 187] width 250 height 556
drag, startPoint x: 1114, startPoint y: 257, endPoint x: 968, endPoint y: 248, distance: 146.3
click at [968, 248] on div at bounding box center [1038, 187] width 250 height 556
drag, startPoint x: 1103, startPoint y: 249, endPoint x: 965, endPoint y: 257, distance: 138.3
click at [965, 257] on div at bounding box center [1038, 187] width 250 height 556
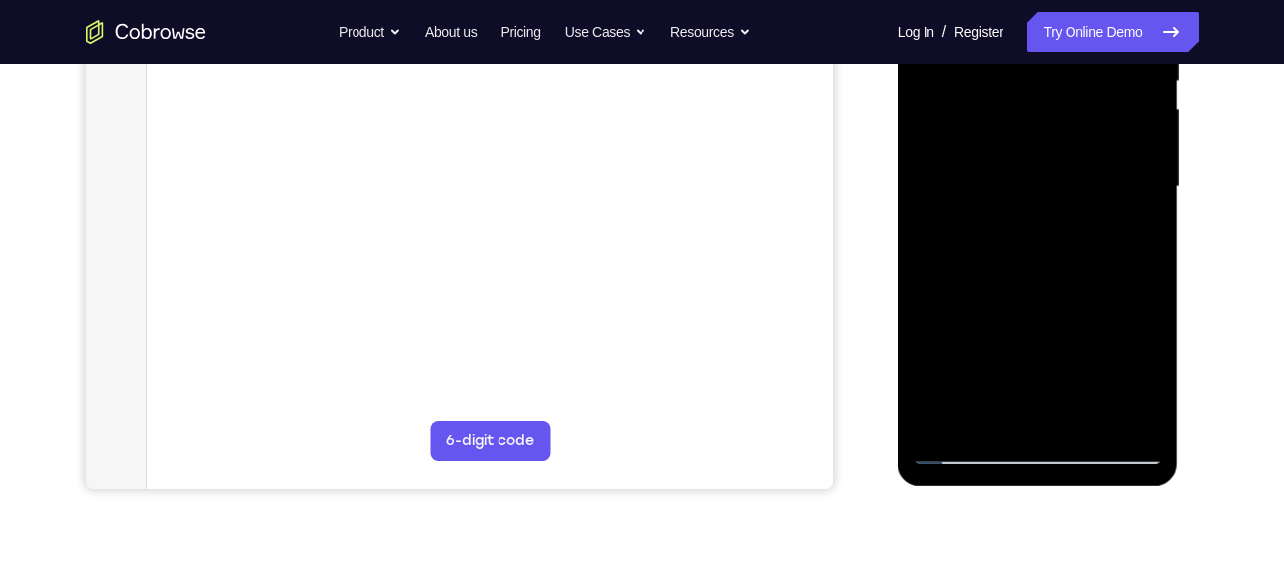
drag, startPoint x: 1071, startPoint y: 256, endPoint x: 937, endPoint y: 251, distance: 134.2
click at [937, 251] on div at bounding box center [1038, 187] width 250 height 556
drag, startPoint x: 1110, startPoint y: 255, endPoint x: 963, endPoint y: 256, distance: 147.0
click at [963, 256] on div at bounding box center [1038, 187] width 250 height 556
drag, startPoint x: 1118, startPoint y: 246, endPoint x: 988, endPoint y: 246, distance: 130.1
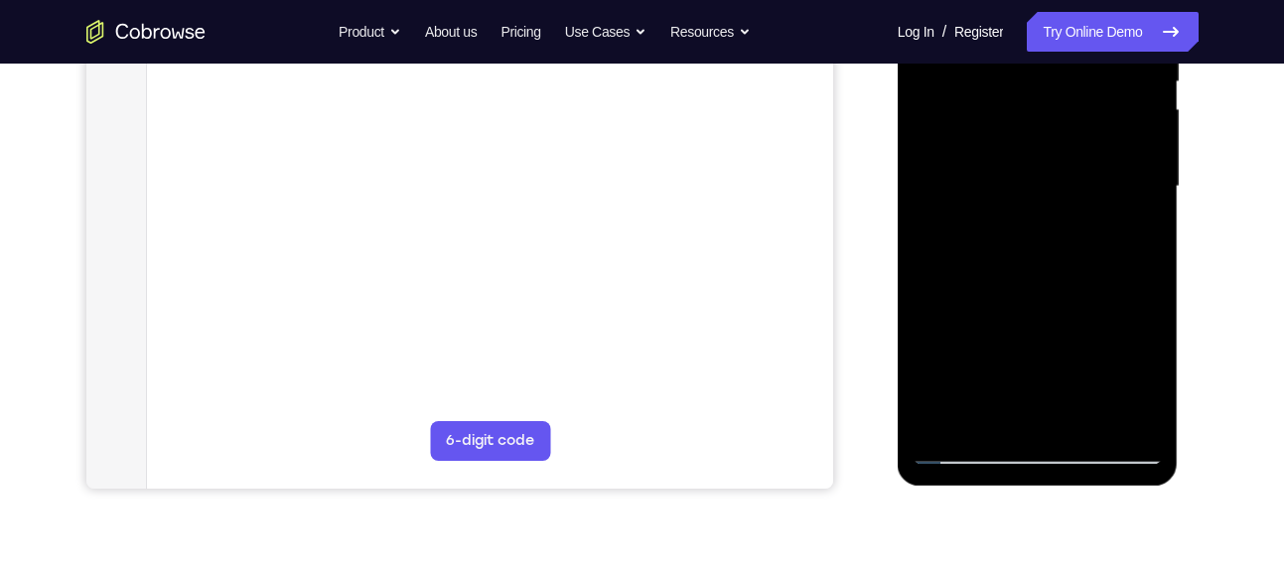
click at [988, 246] on div at bounding box center [1038, 187] width 250 height 556
drag, startPoint x: 1120, startPoint y: 244, endPoint x: 971, endPoint y: 235, distance: 149.2
click at [971, 235] on div at bounding box center [1038, 187] width 250 height 556
drag, startPoint x: 1079, startPoint y: 256, endPoint x: 954, endPoint y: 273, distance: 125.3
click at [954, 273] on div at bounding box center [1038, 187] width 250 height 556
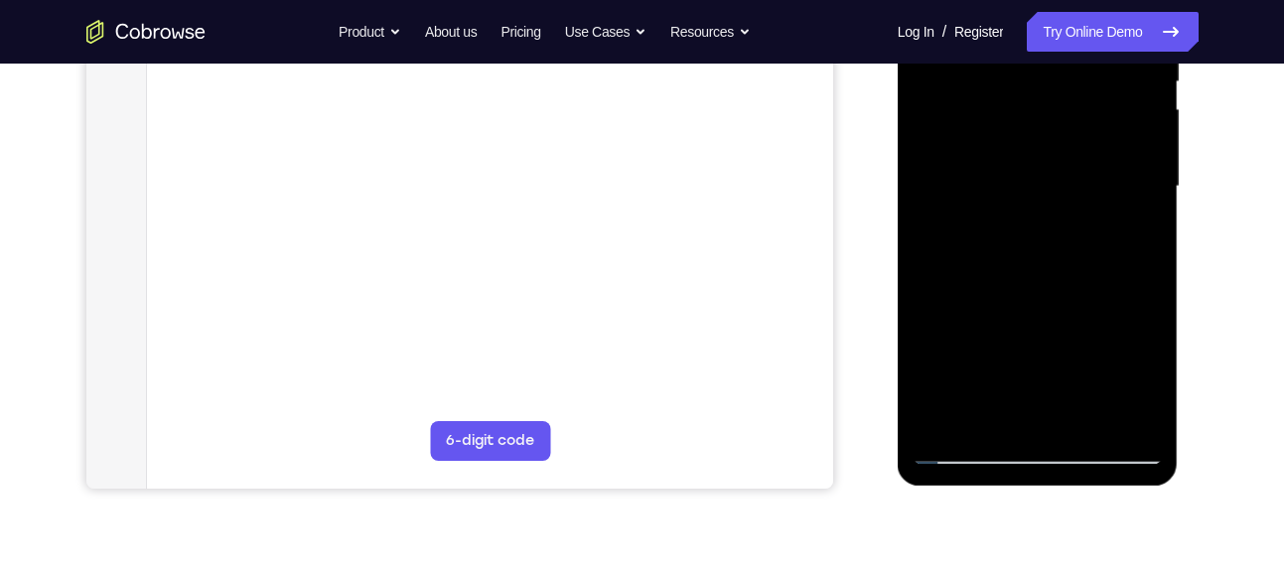
drag, startPoint x: 1085, startPoint y: 270, endPoint x: 959, endPoint y: 262, distance: 125.4
click at [959, 262] on div at bounding box center [1038, 187] width 250 height 556
drag, startPoint x: 1089, startPoint y: 260, endPoint x: 963, endPoint y: 243, distance: 126.3
click at [963, 243] on div at bounding box center [1038, 187] width 250 height 556
drag, startPoint x: 1083, startPoint y: 250, endPoint x: 963, endPoint y: 248, distance: 119.2
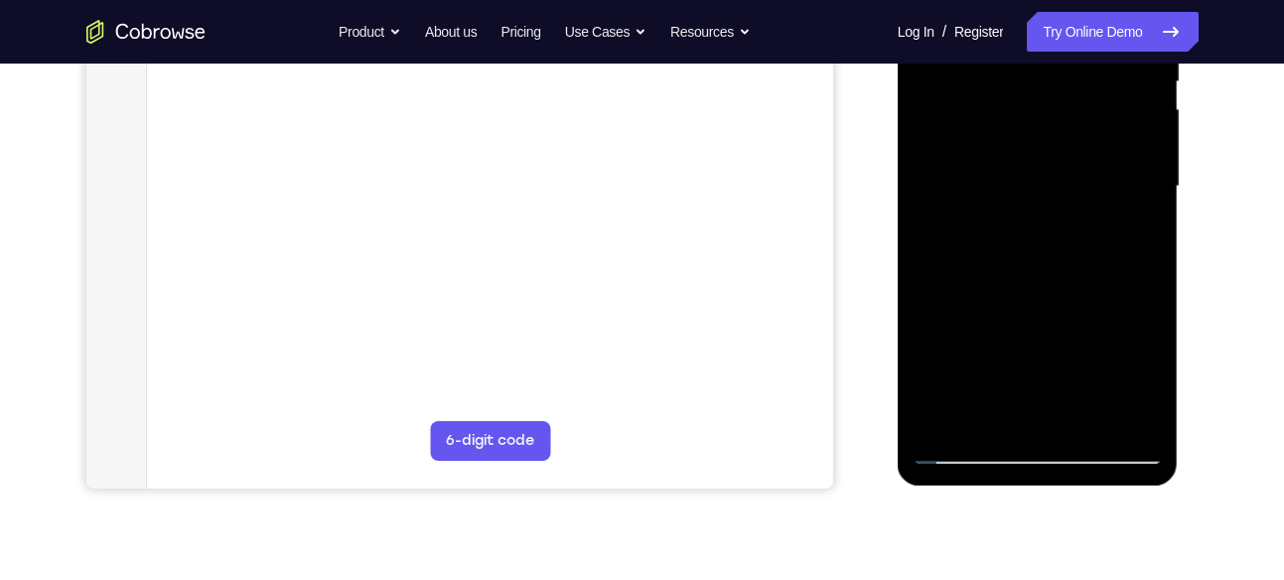
click at [963, 248] on div at bounding box center [1038, 187] width 250 height 556
drag, startPoint x: 1088, startPoint y: 252, endPoint x: 960, endPoint y: 250, distance: 127.1
click at [960, 250] on div at bounding box center [1038, 187] width 250 height 556
drag, startPoint x: 1082, startPoint y: 253, endPoint x: 828, endPoint y: 225, distance: 254.8
click at [898, 225] on html "Online web based iOS Simulators and Android Emulators. Run iPhone, iPad, Mobile…" at bounding box center [1039, 192] width 283 height 596
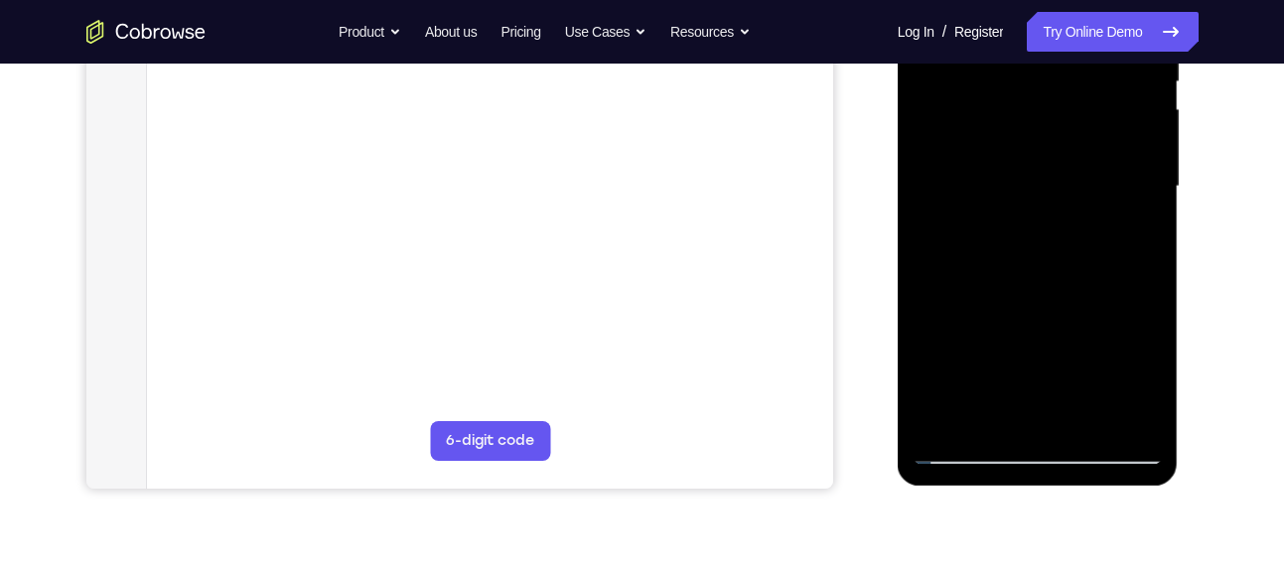
drag, startPoint x: 1078, startPoint y: 263, endPoint x: 950, endPoint y: 263, distance: 127.1
click at [950, 263] on div at bounding box center [1038, 187] width 250 height 556
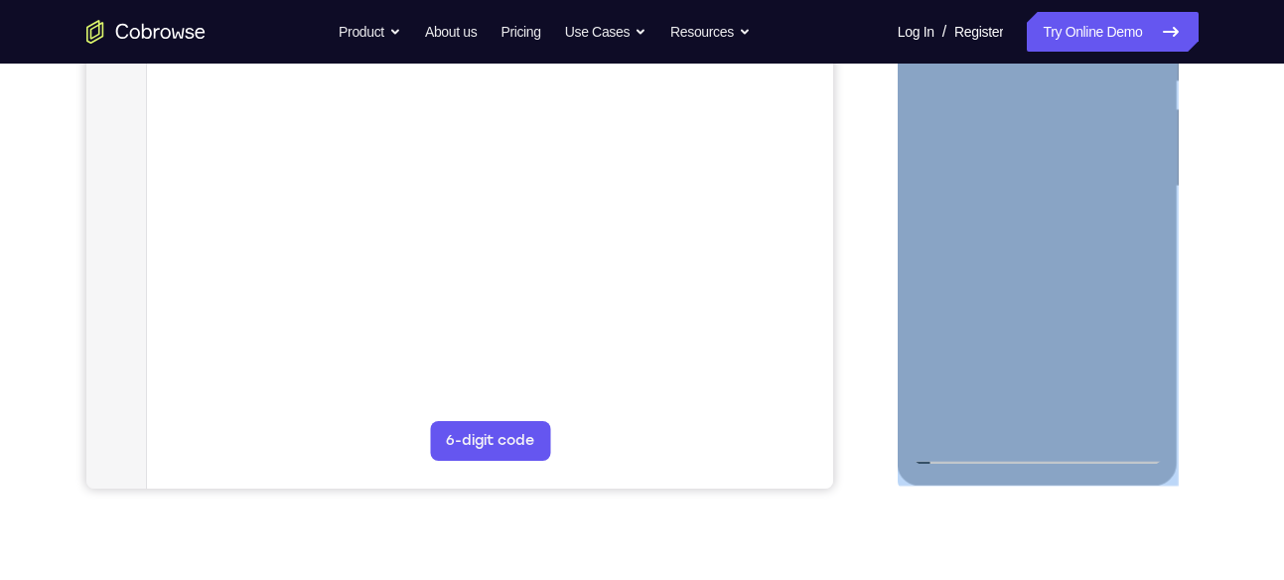
drag, startPoint x: 1165, startPoint y: 262, endPoint x: 1030, endPoint y: 256, distance: 135.2
click at [1030, 256] on div at bounding box center [1038, 190] width 281 height 592
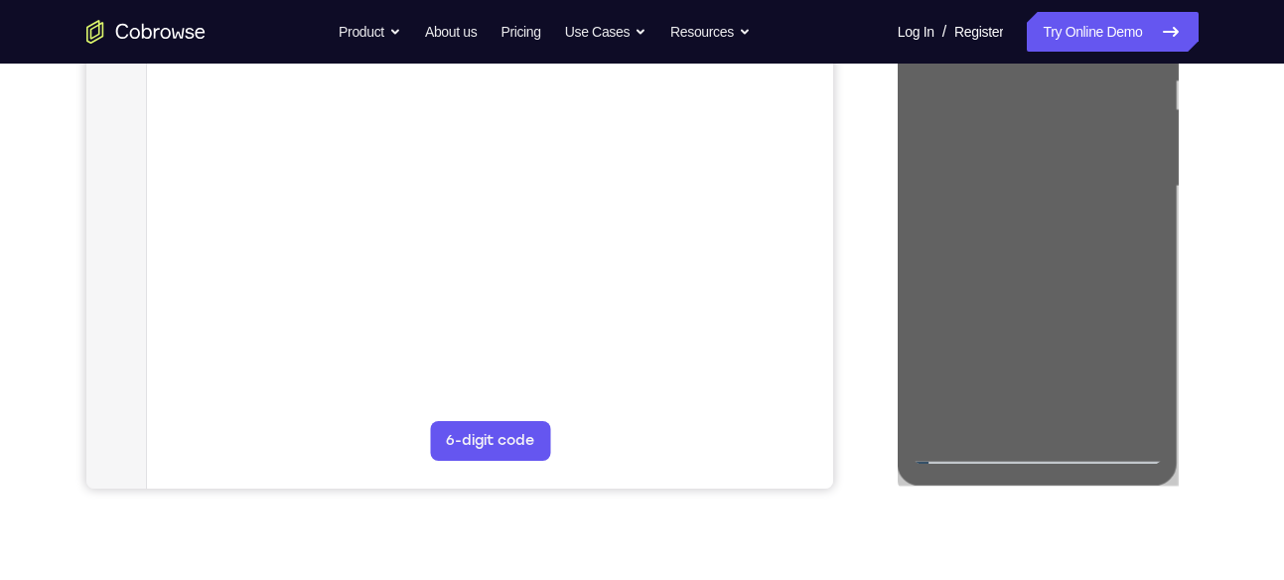
drag, startPoint x: 132, startPoint y: 363, endPoint x: 1186, endPoint y: 265, distance: 1058.2
click at [1186, 265] on div at bounding box center [1040, 184] width 318 height 611
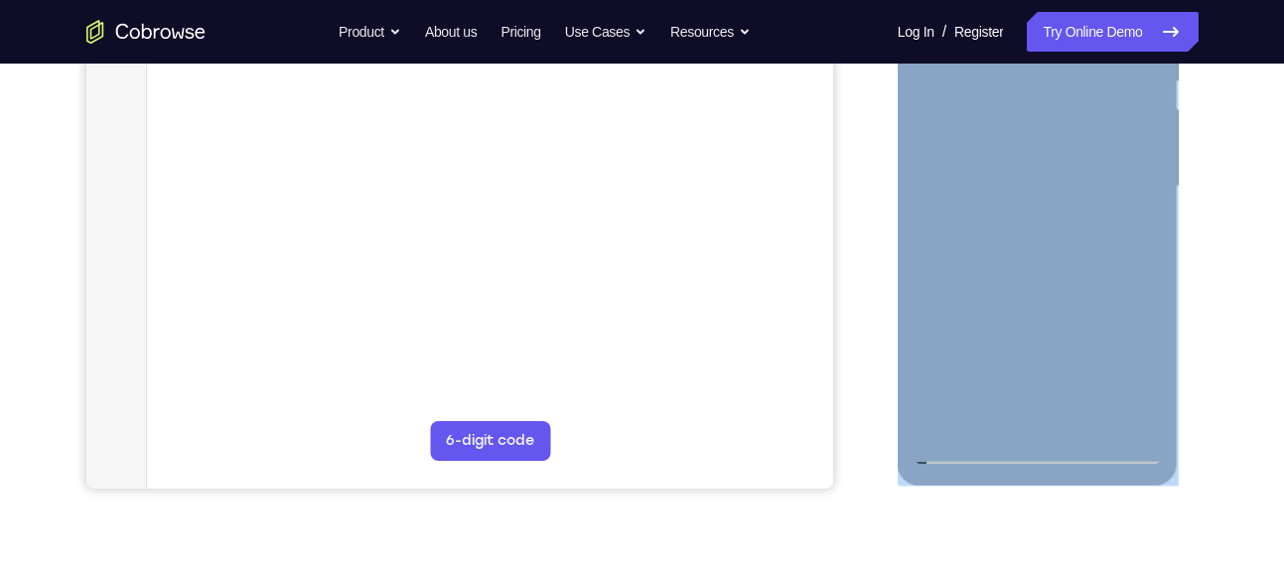
click at [1171, 263] on div at bounding box center [1038, 190] width 281 height 592
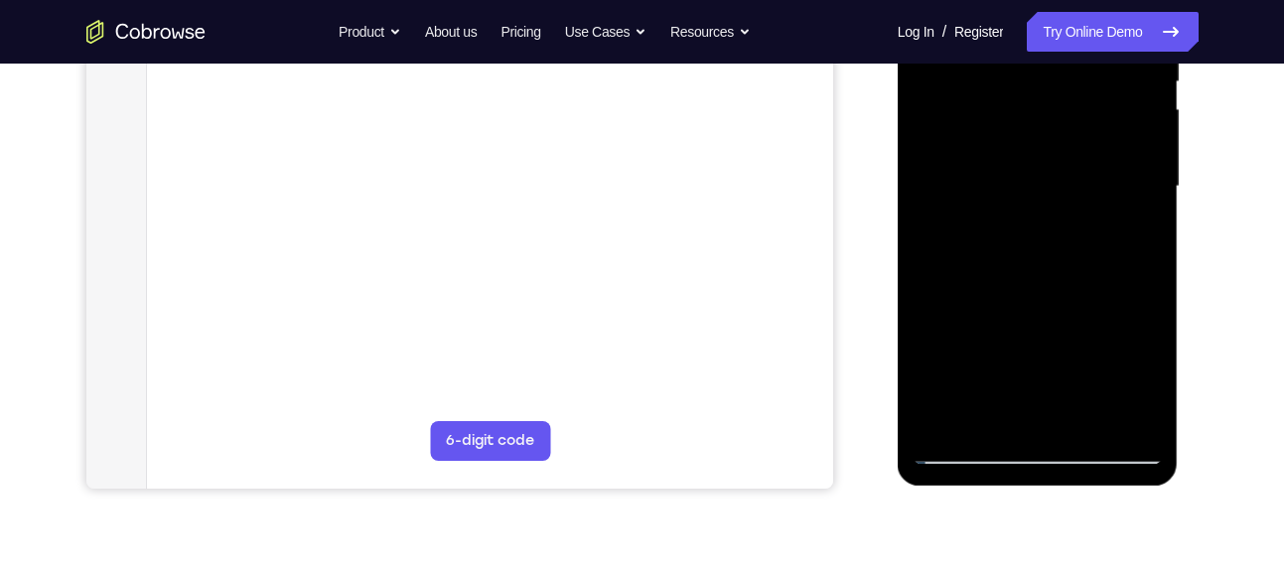
drag, startPoint x: 1083, startPoint y: 274, endPoint x: 937, endPoint y: 282, distance: 146.2
click at [937, 282] on div at bounding box center [1038, 187] width 250 height 556
drag
click at [952, 260] on div at bounding box center [1038, 187] width 250 height 556
click at [928, 250] on div at bounding box center [1038, 187] width 250 height 556
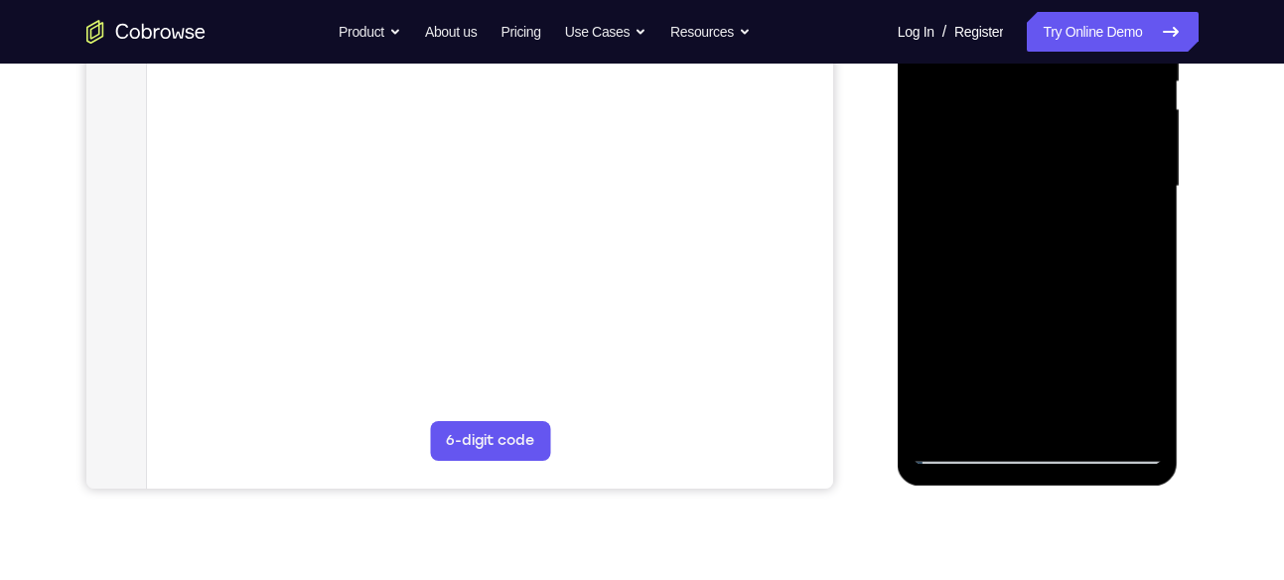
click at [1011, 244] on div at bounding box center [1038, 187] width 250 height 556
